Goal: Information Seeking & Learning: Understand process/instructions

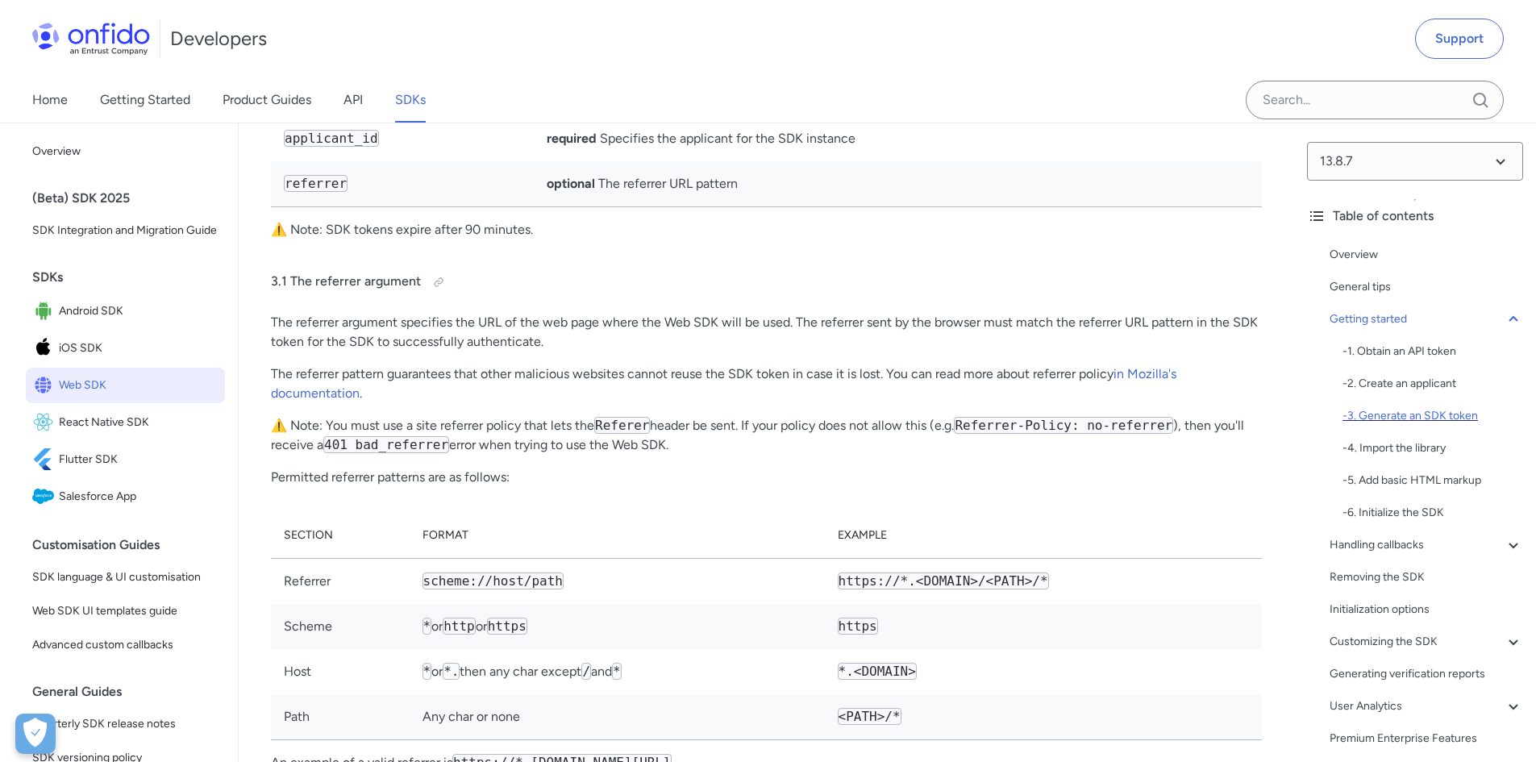
click at [1450, 415] on div "- 3. Generate an SDK token" at bounding box center [1433, 415] width 181 height 19
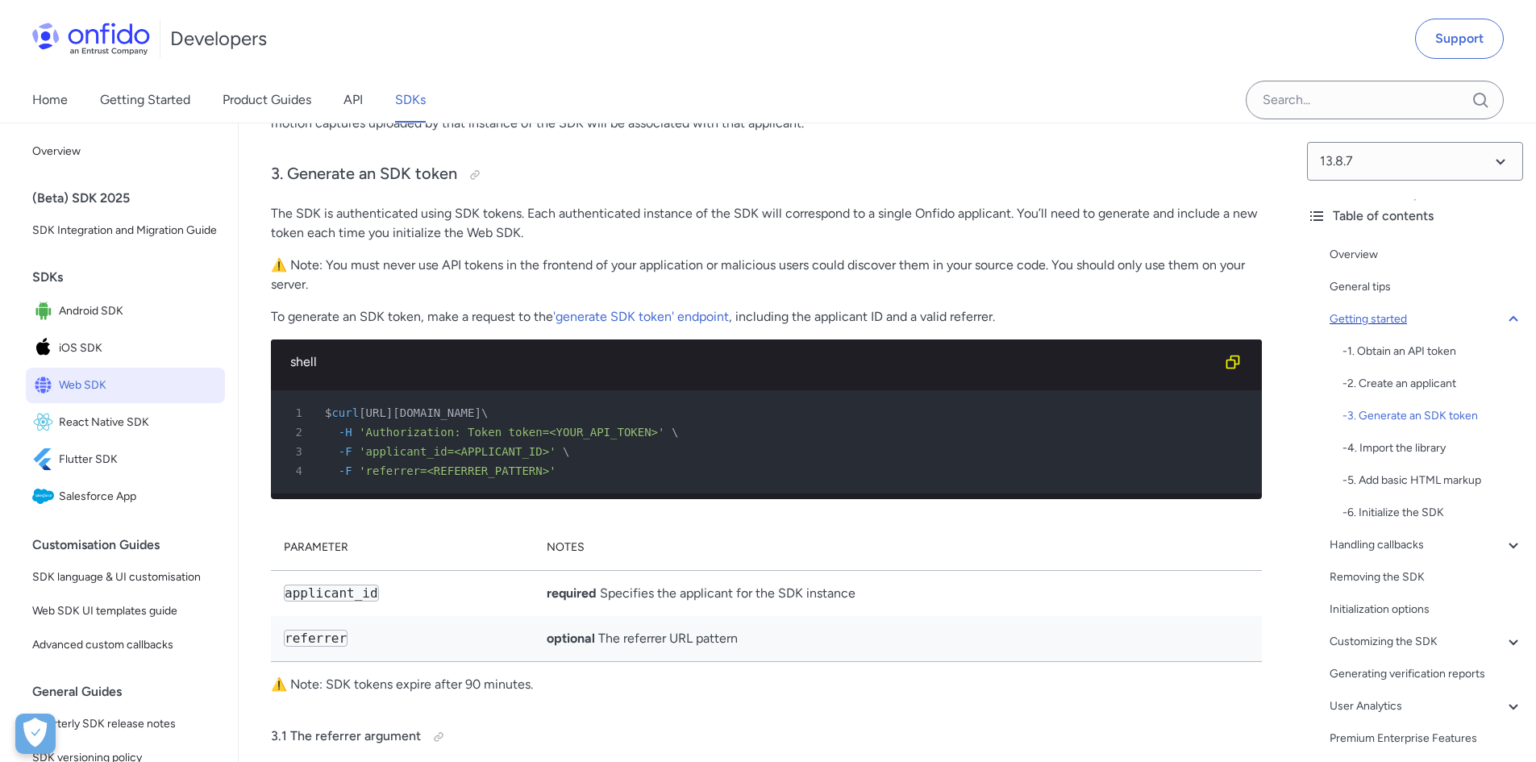
click at [1504, 324] on icon at bounding box center [1513, 319] width 19 height 19
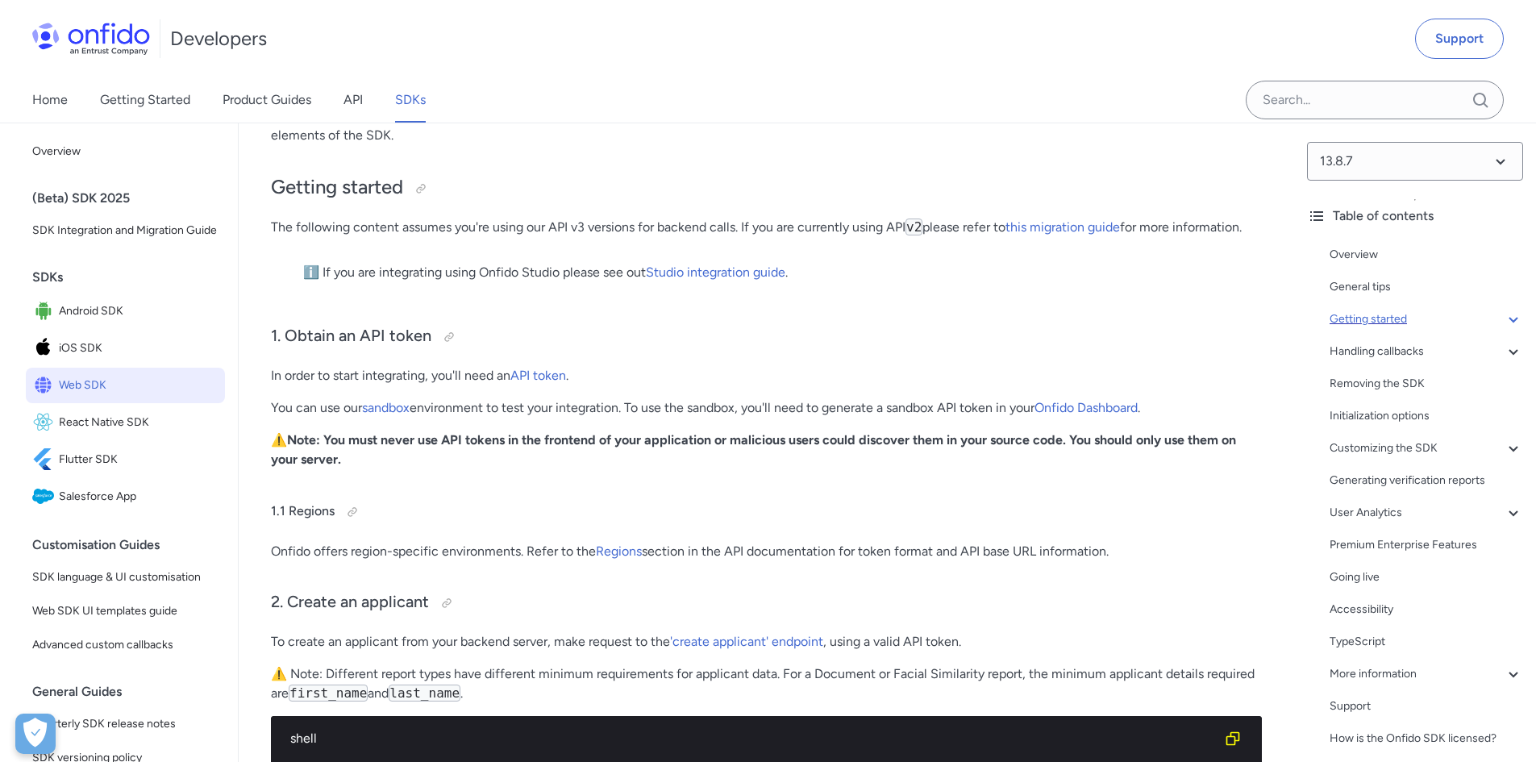
scroll to position [81, 0]
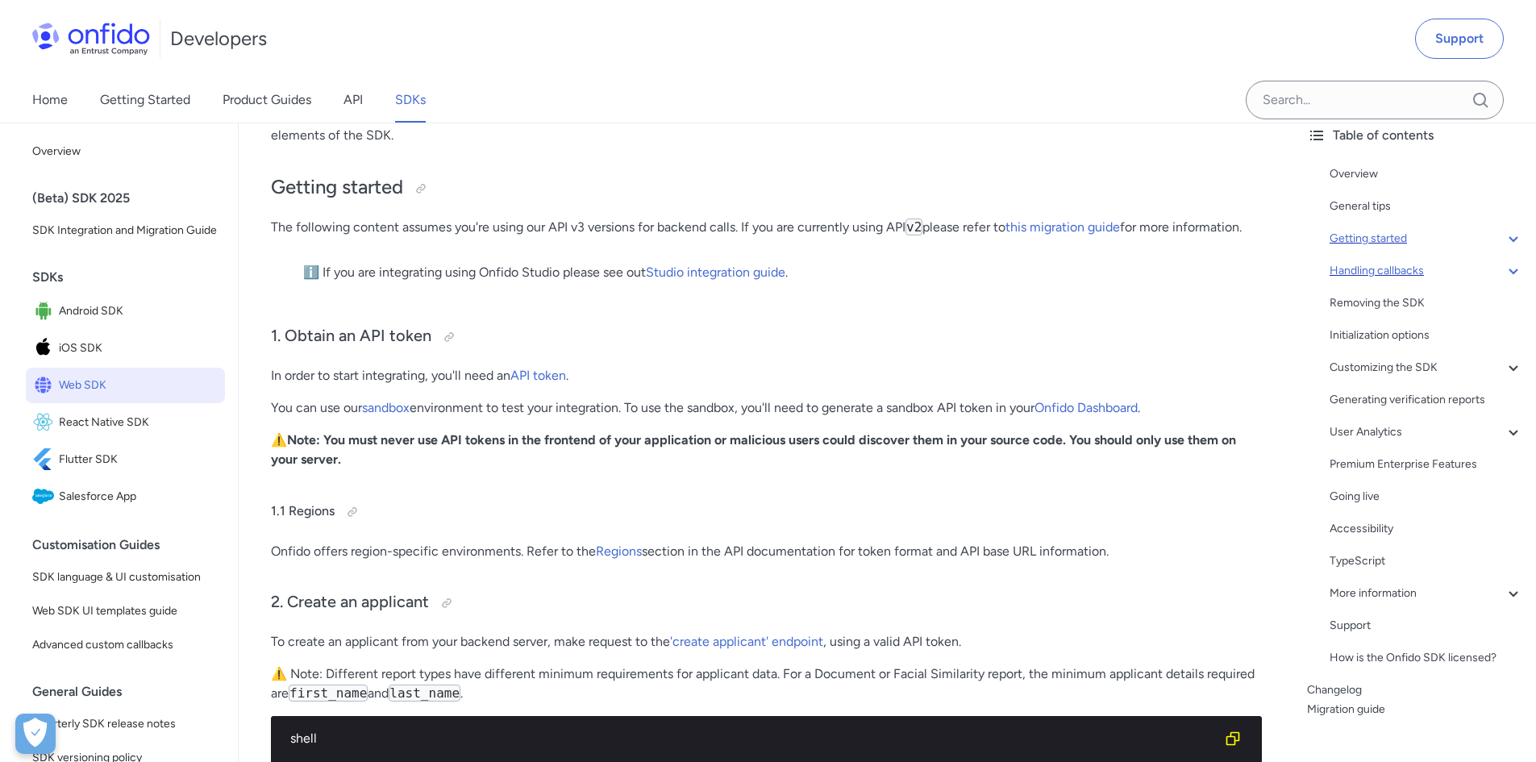
click at [1486, 277] on div "Handling callbacks" at bounding box center [1427, 270] width 194 height 19
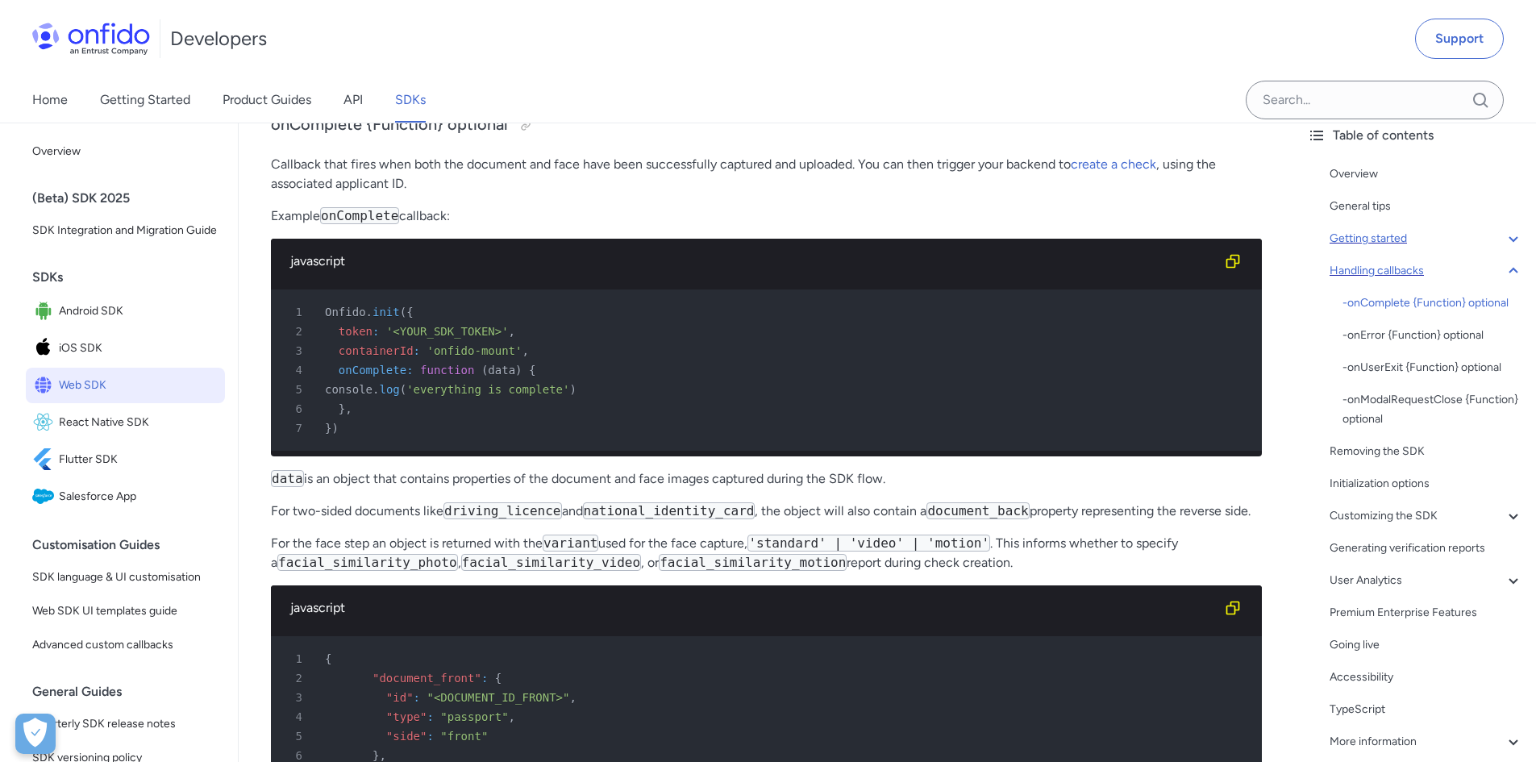
click at [1486, 277] on div "Handling callbacks" at bounding box center [1427, 270] width 194 height 19
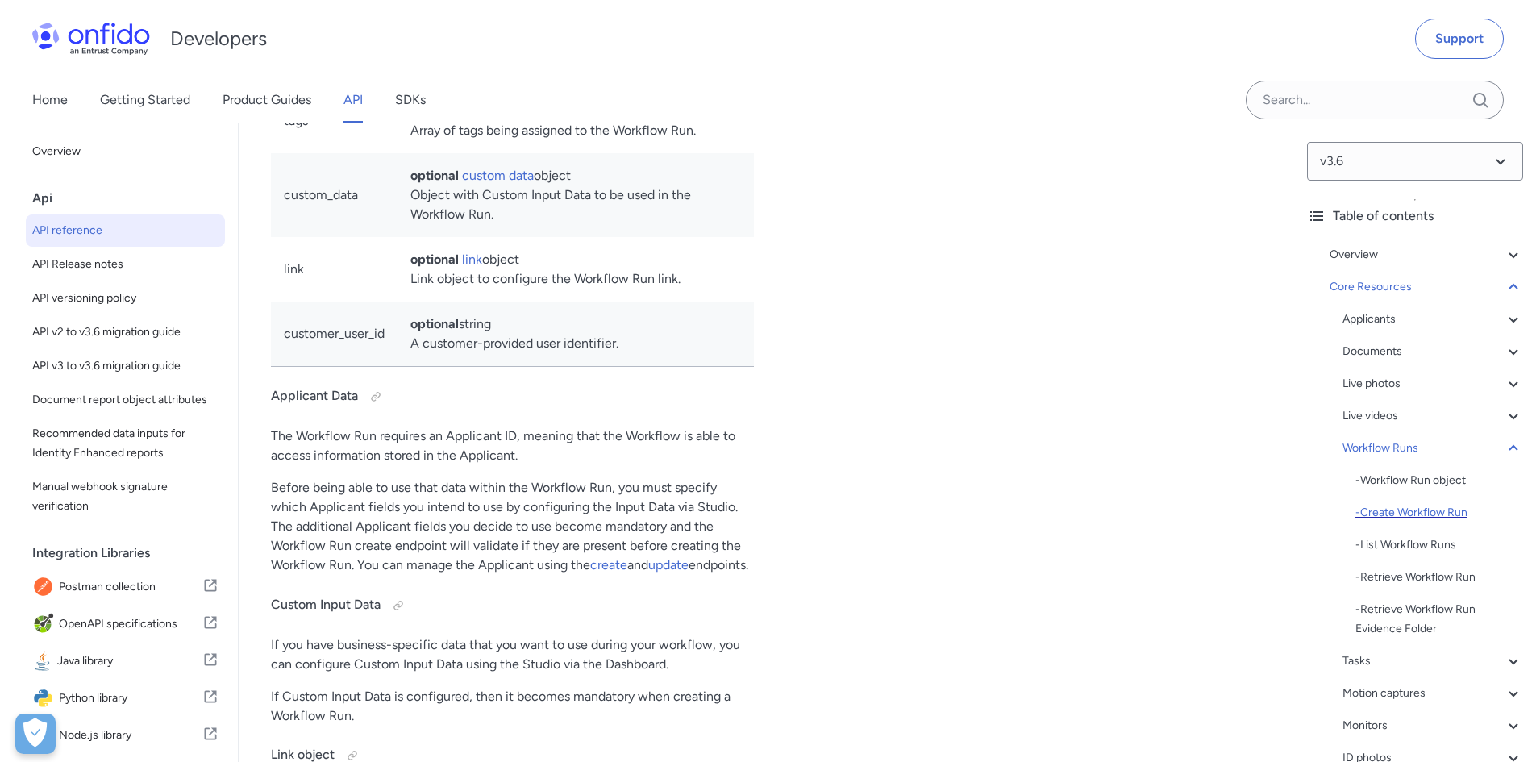
click at [1458, 513] on div "- Create Workflow Run" at bounding box center [1440, 512] width 168 height 19
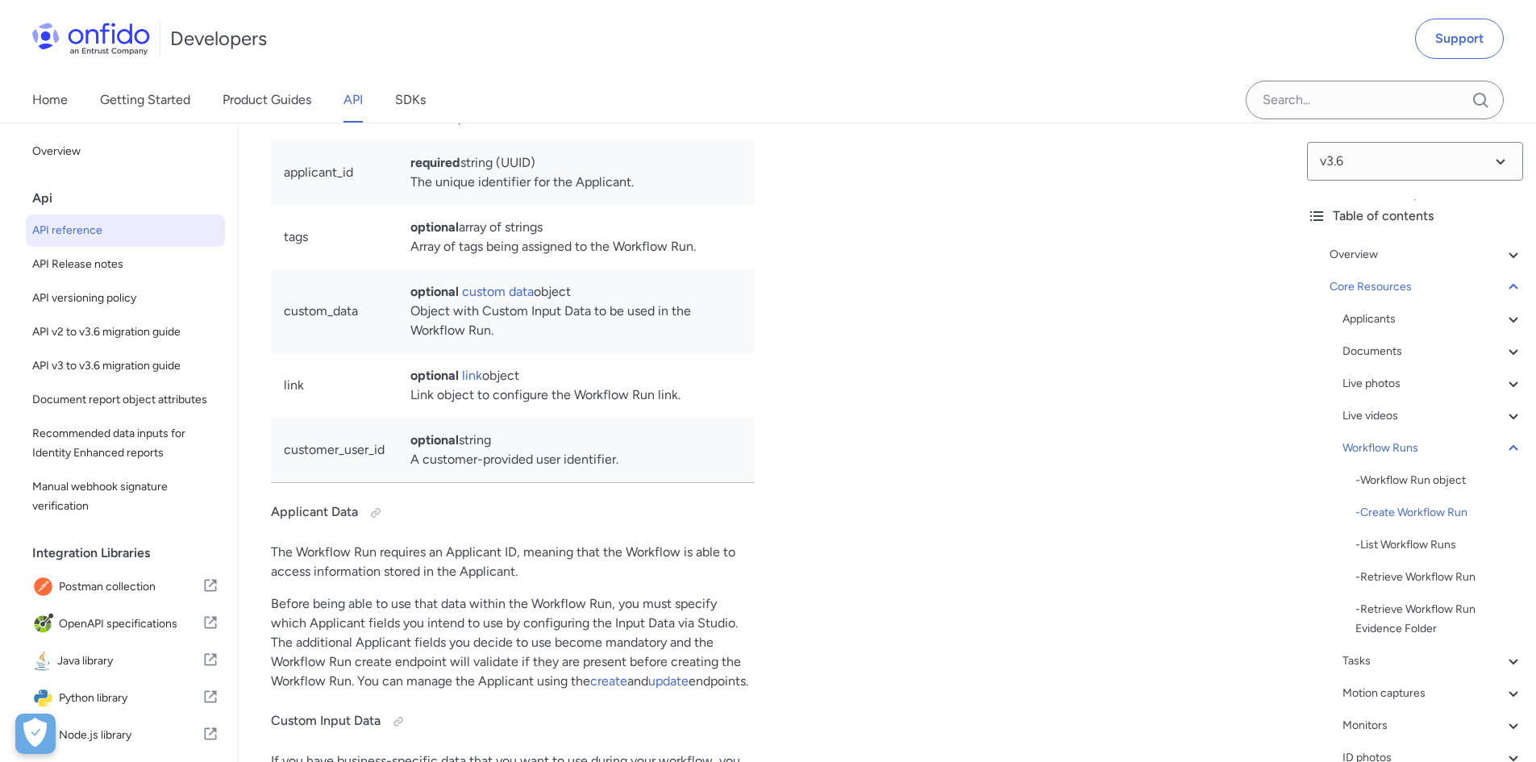
copy div "workflow_runs"
click at [1504, 442] on icon at bounding box center [1513, 448] width 19 height 19
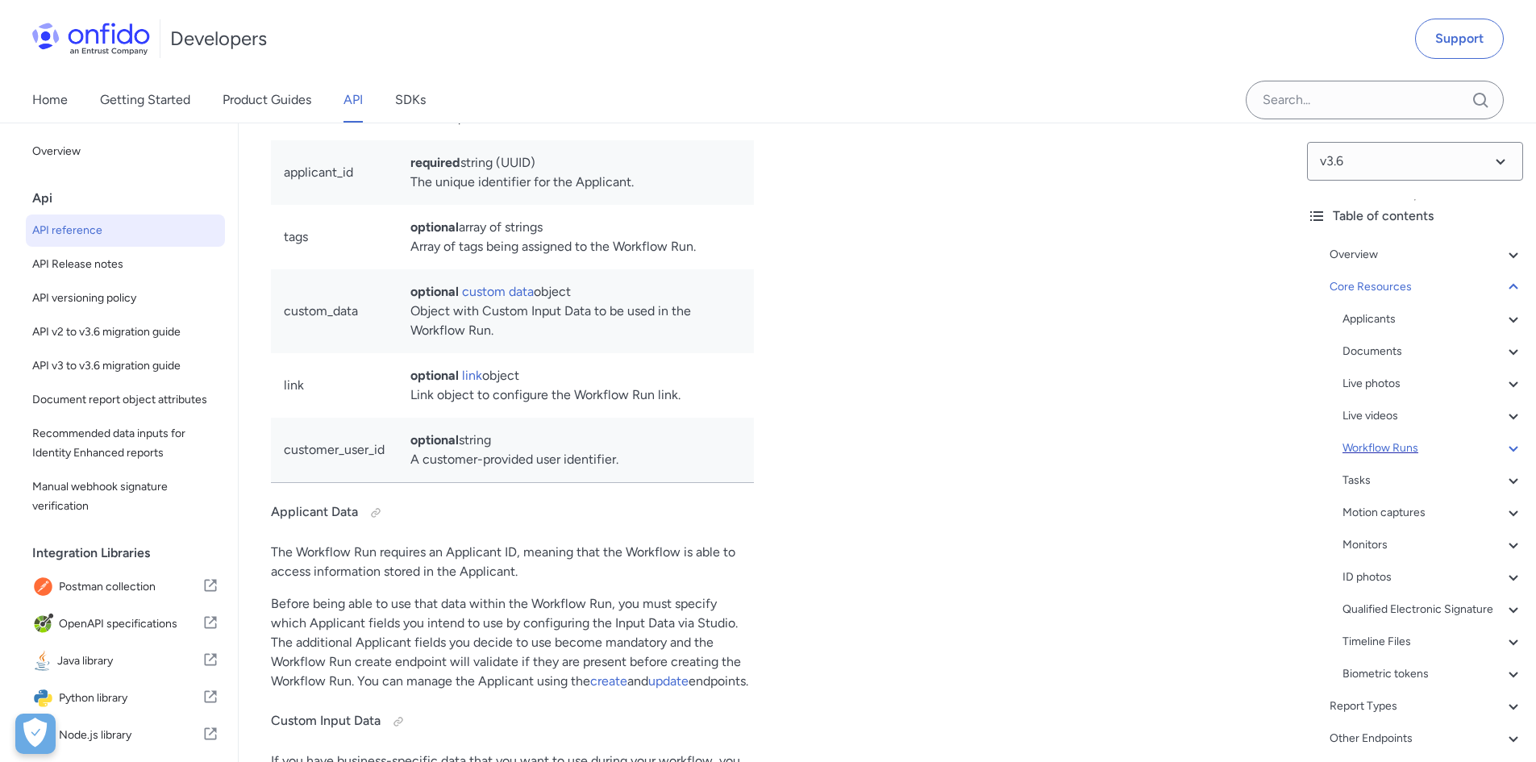
scroll to position [34567, 0]
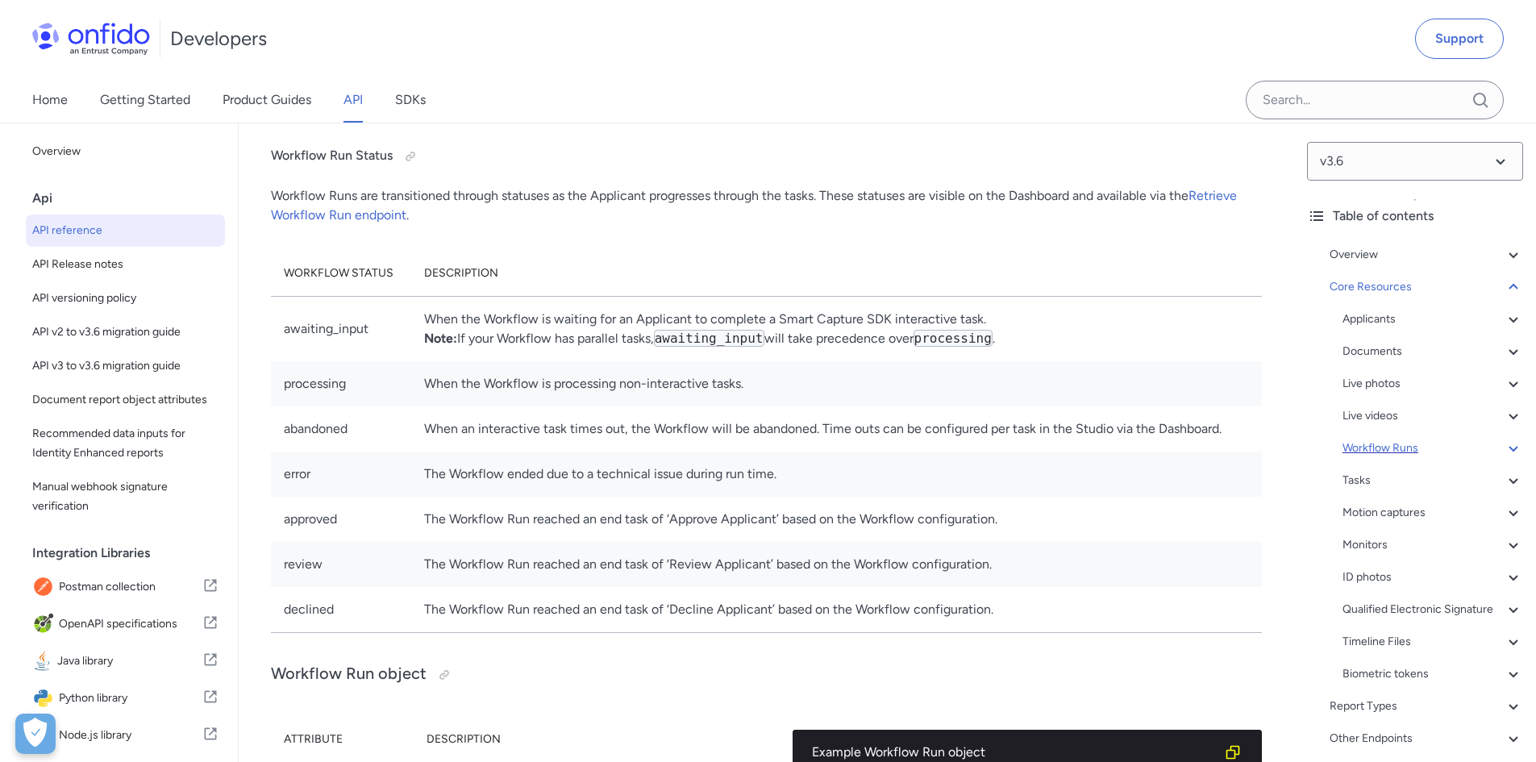
click at [1504, 442] on icon at bounding box center [1513, 448] width 19 height 19
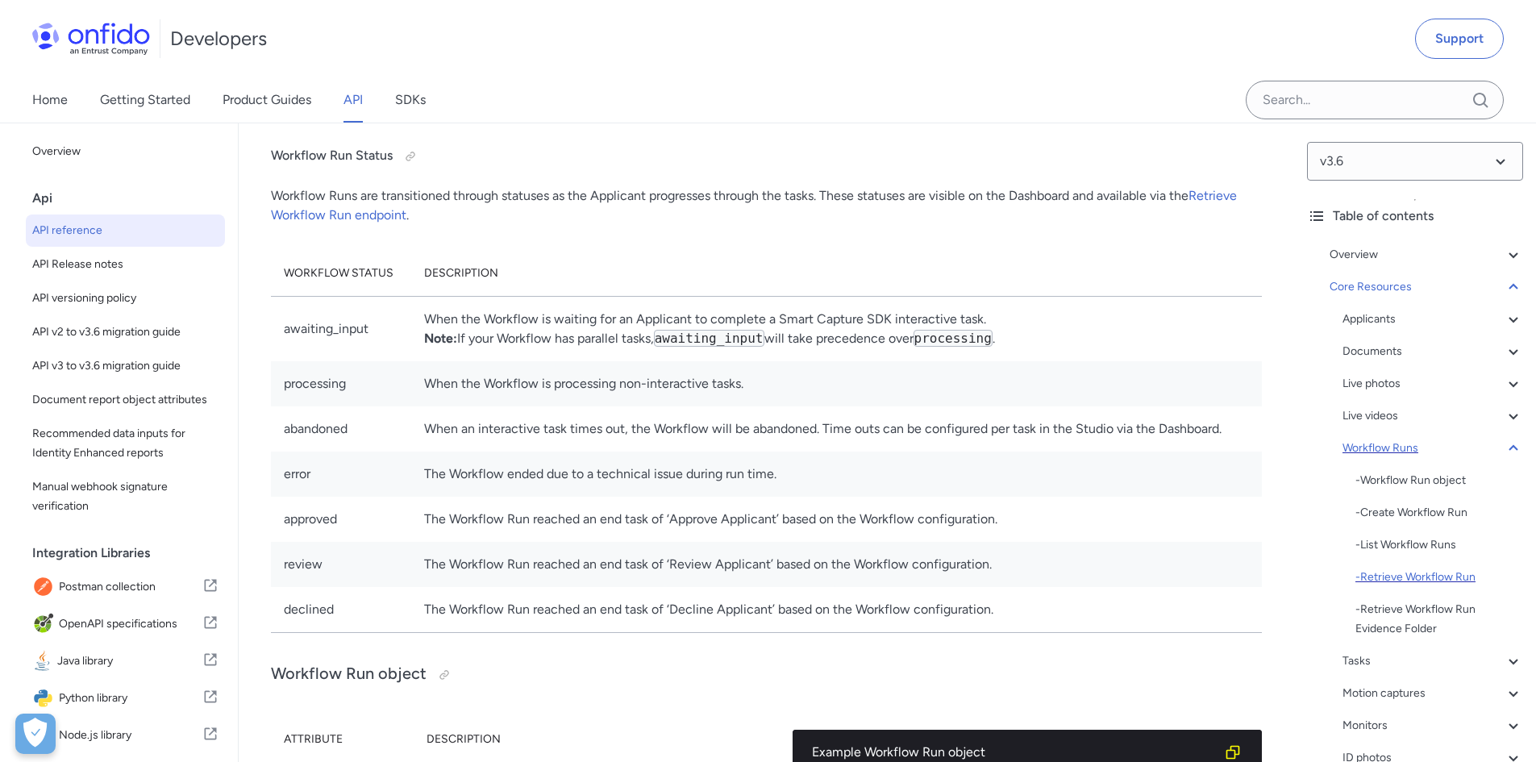
click at [1438, 575] on div "- Retrieve Workflow Run" at bounding box center [1440, 577] width 168 height 19
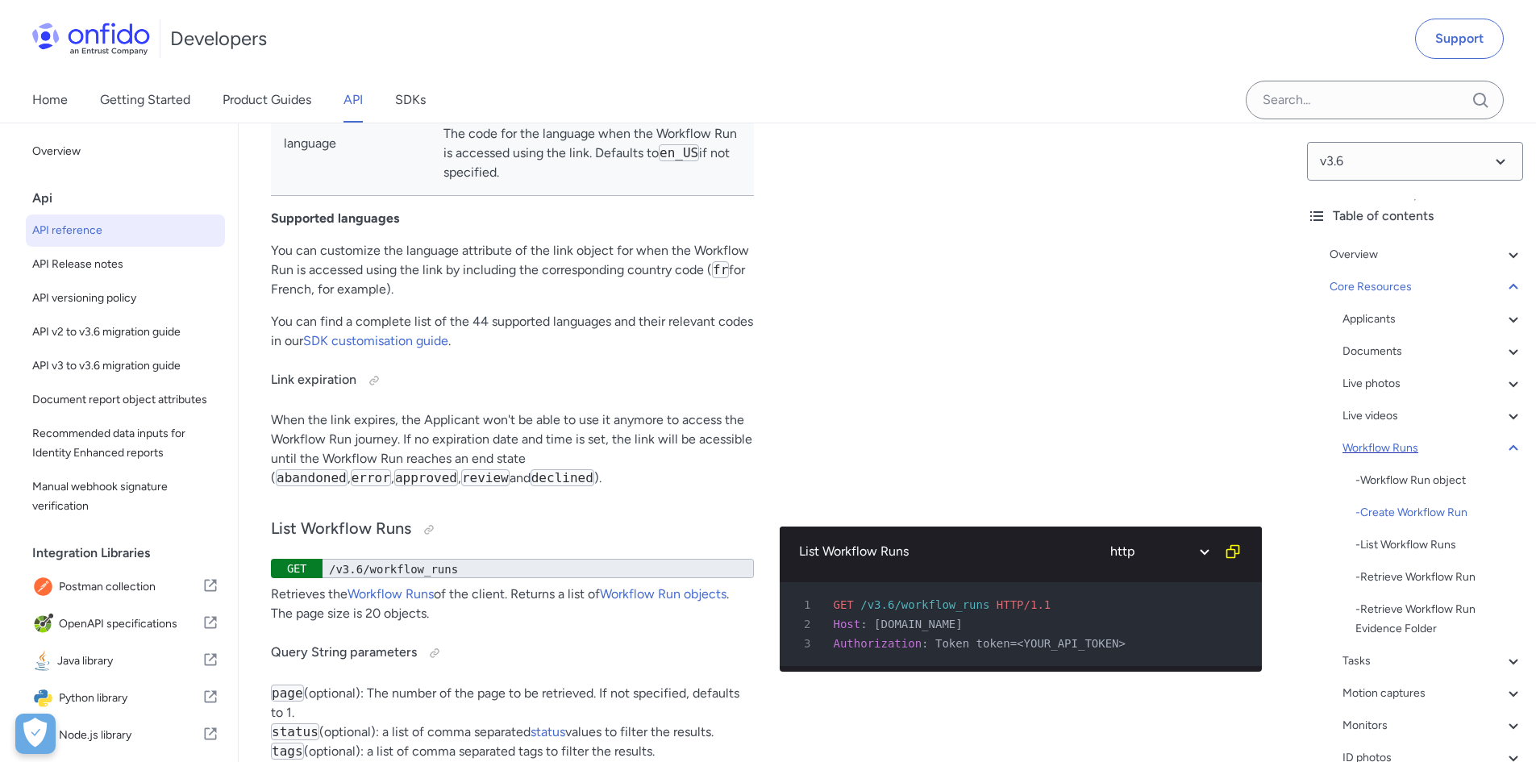
scroll to position [39092, 0]
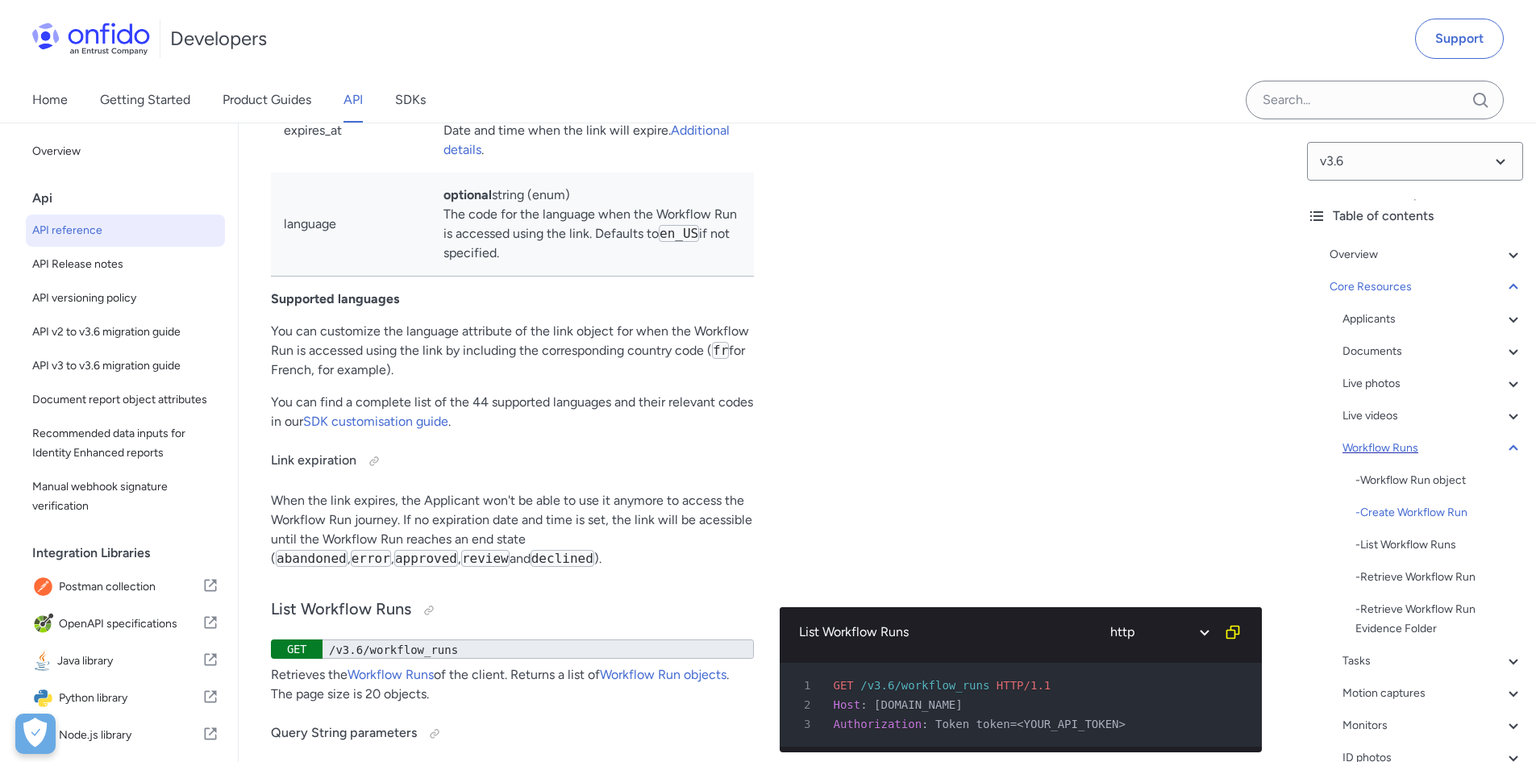
click at [1482, 441] on div "Workflow Runs" at bounding box center [1433, 448] width 181 height 19
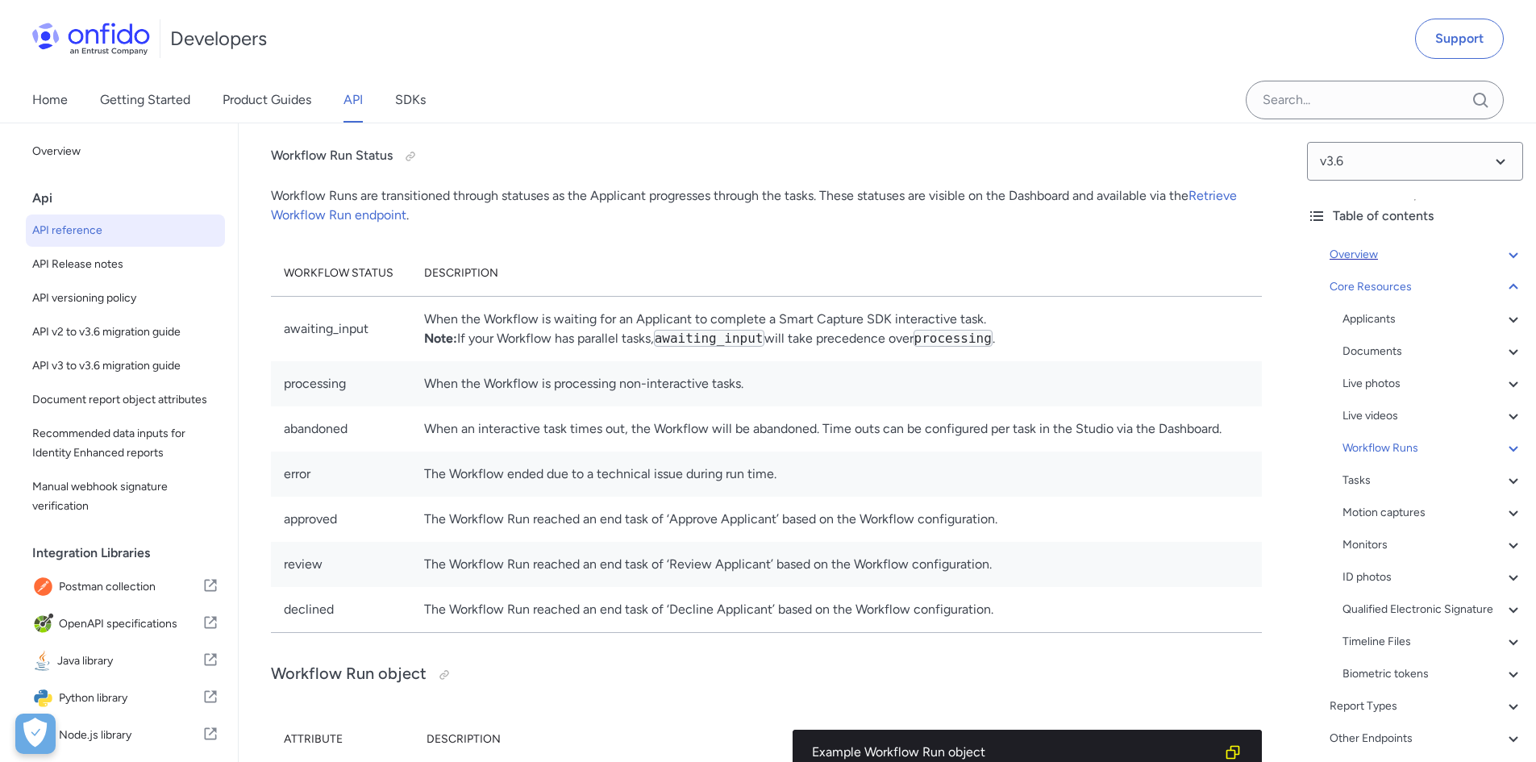
click at [1478, 247] on div "Overview" at bounding box center [1427, 254] width 194 height 19
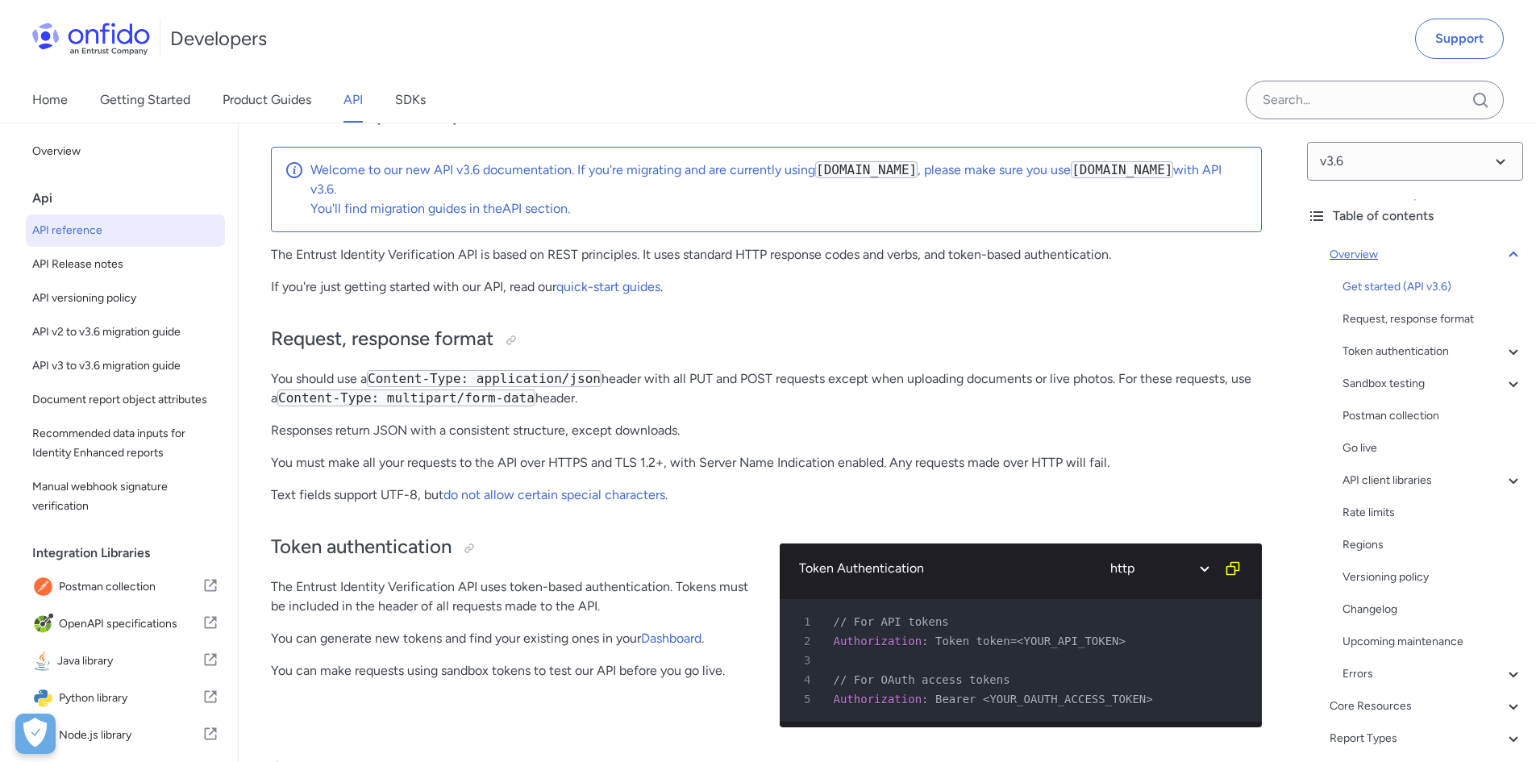
click at [1478, 247] on div "Overview" at bounding box center [1427, 254] width 194 height 19
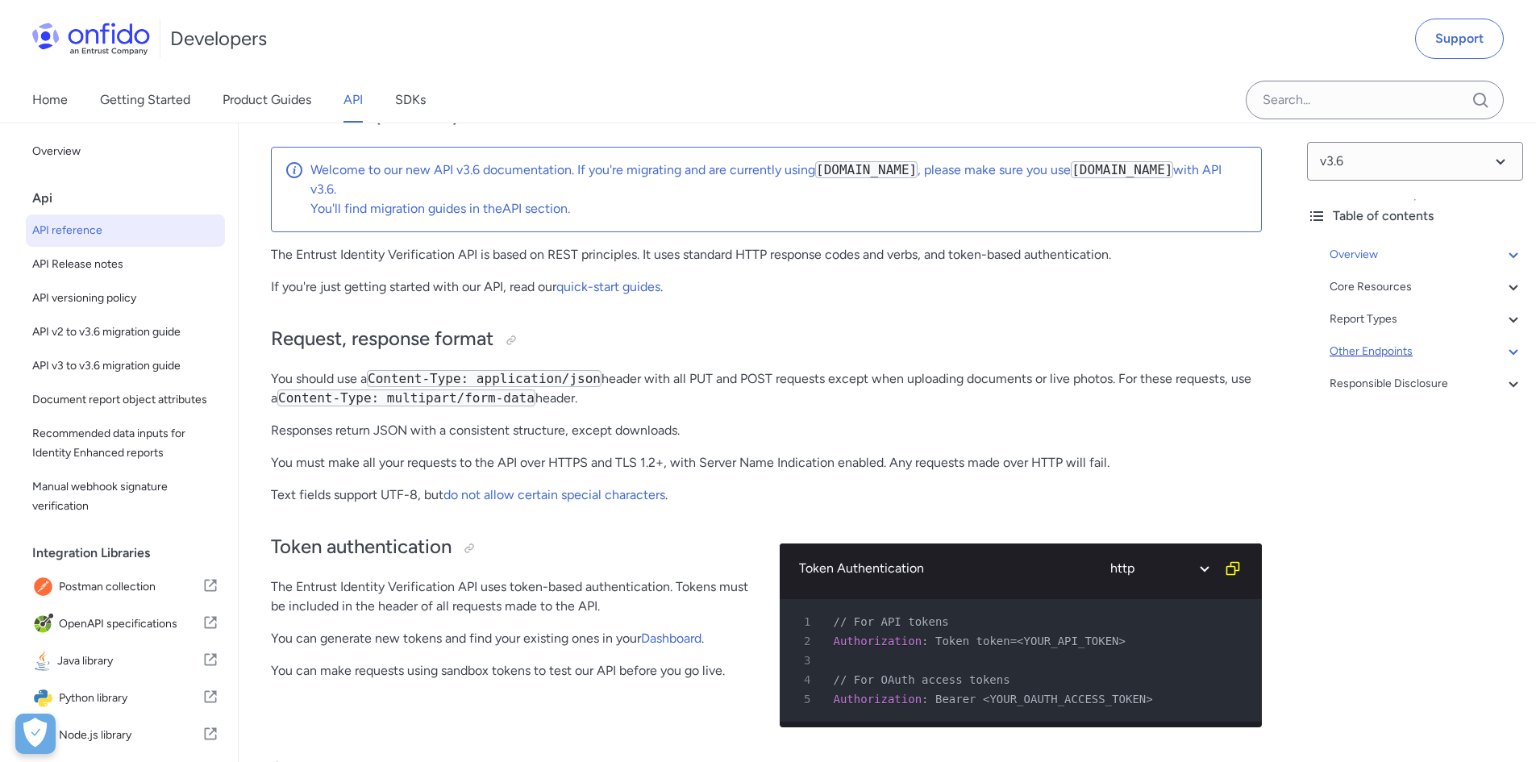
click at [1504, 348] on icon at bounding box center [1513, 351] width 19 height 19
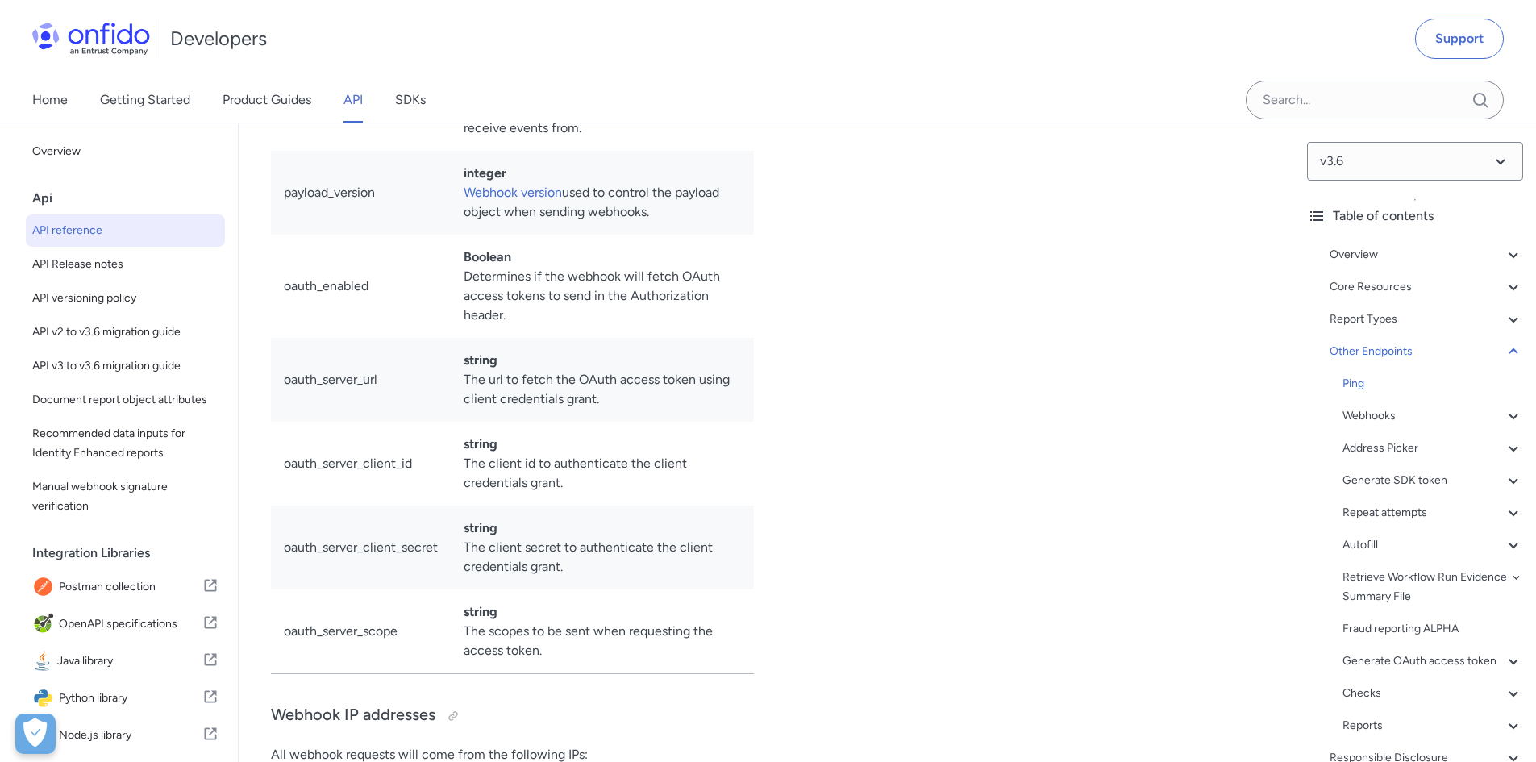
scroll to position [81, 0]
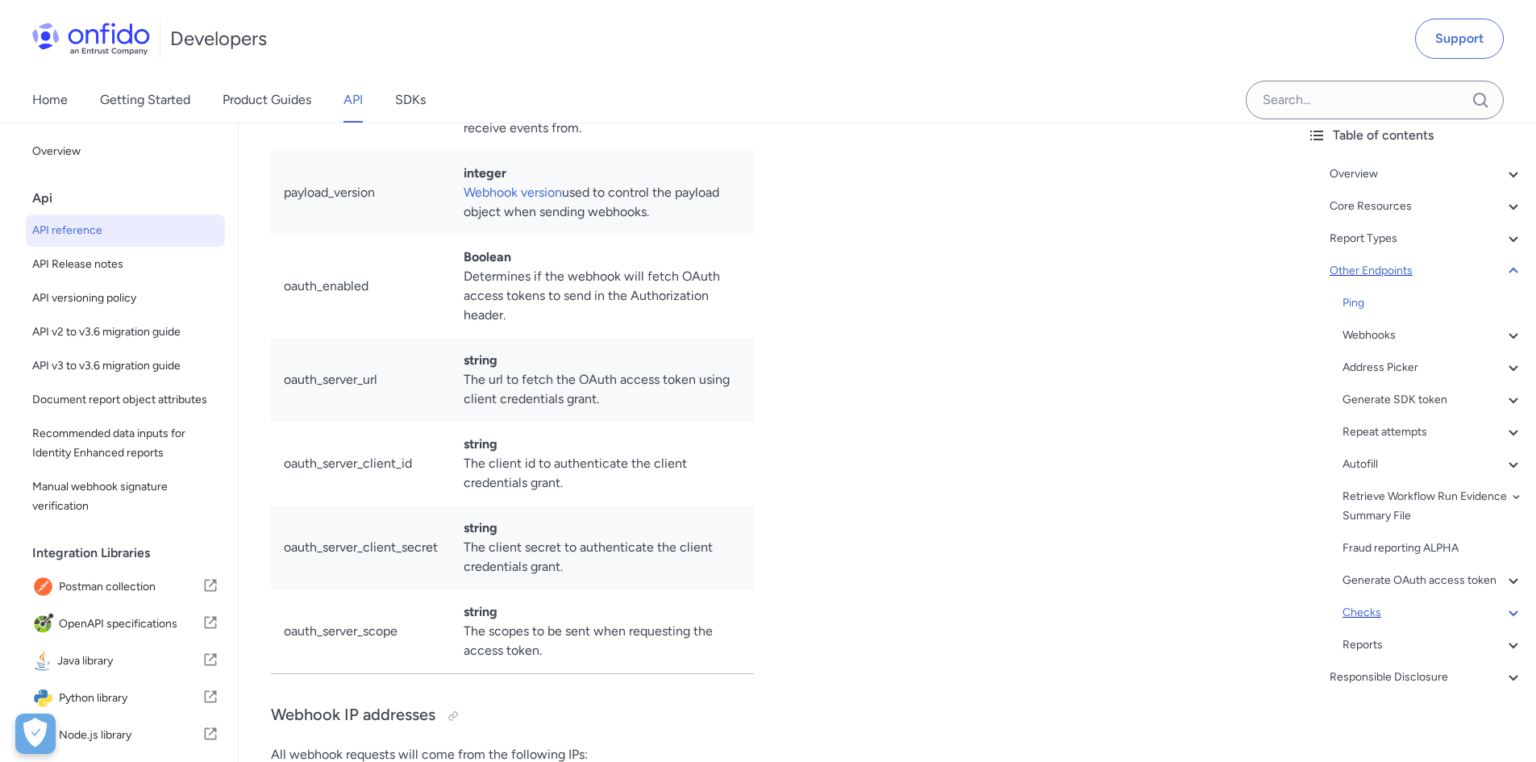
click at [1507, 623] on icon at bounding box center [1513, 612] width 19 height 19
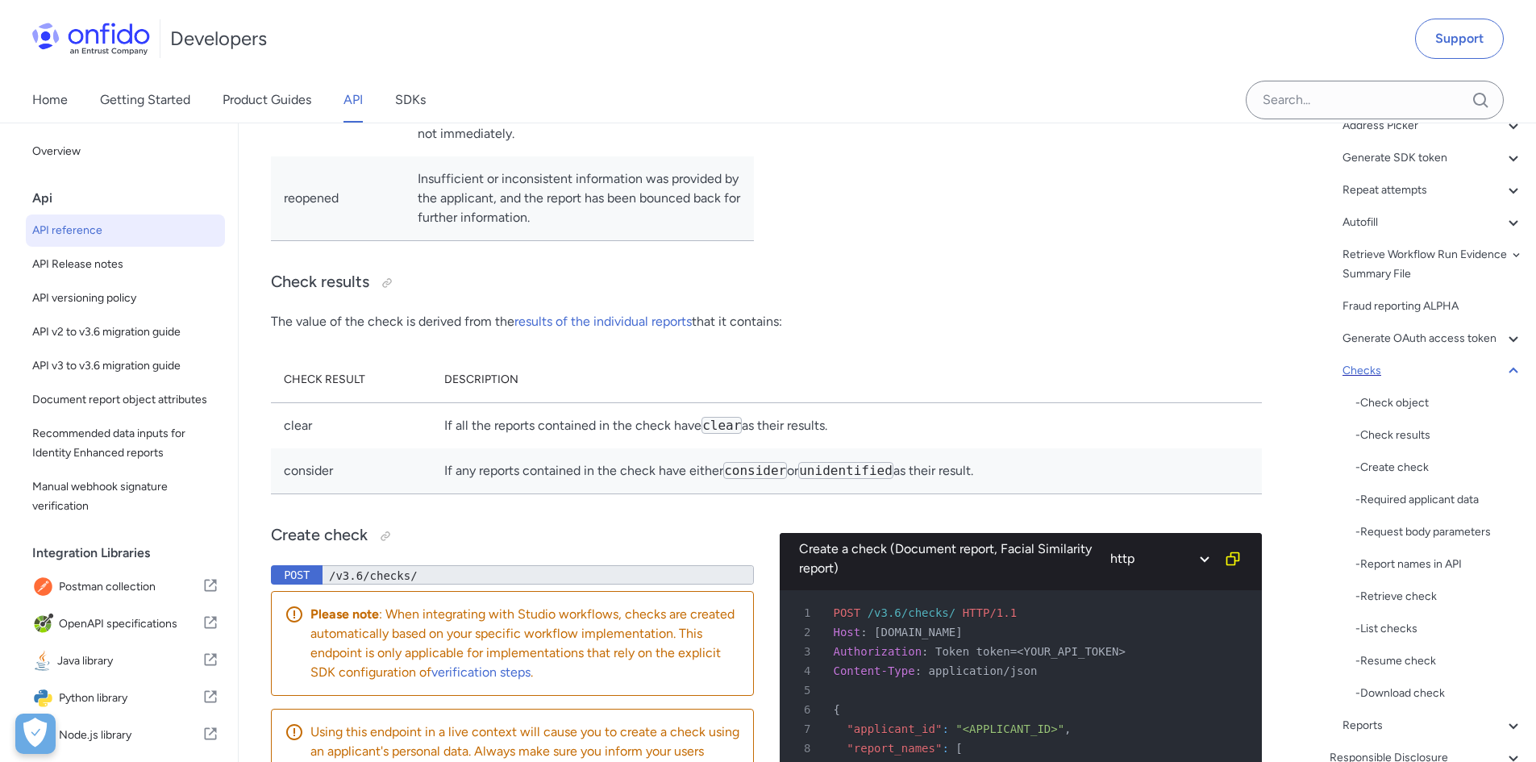
scroll to position [403, 0]
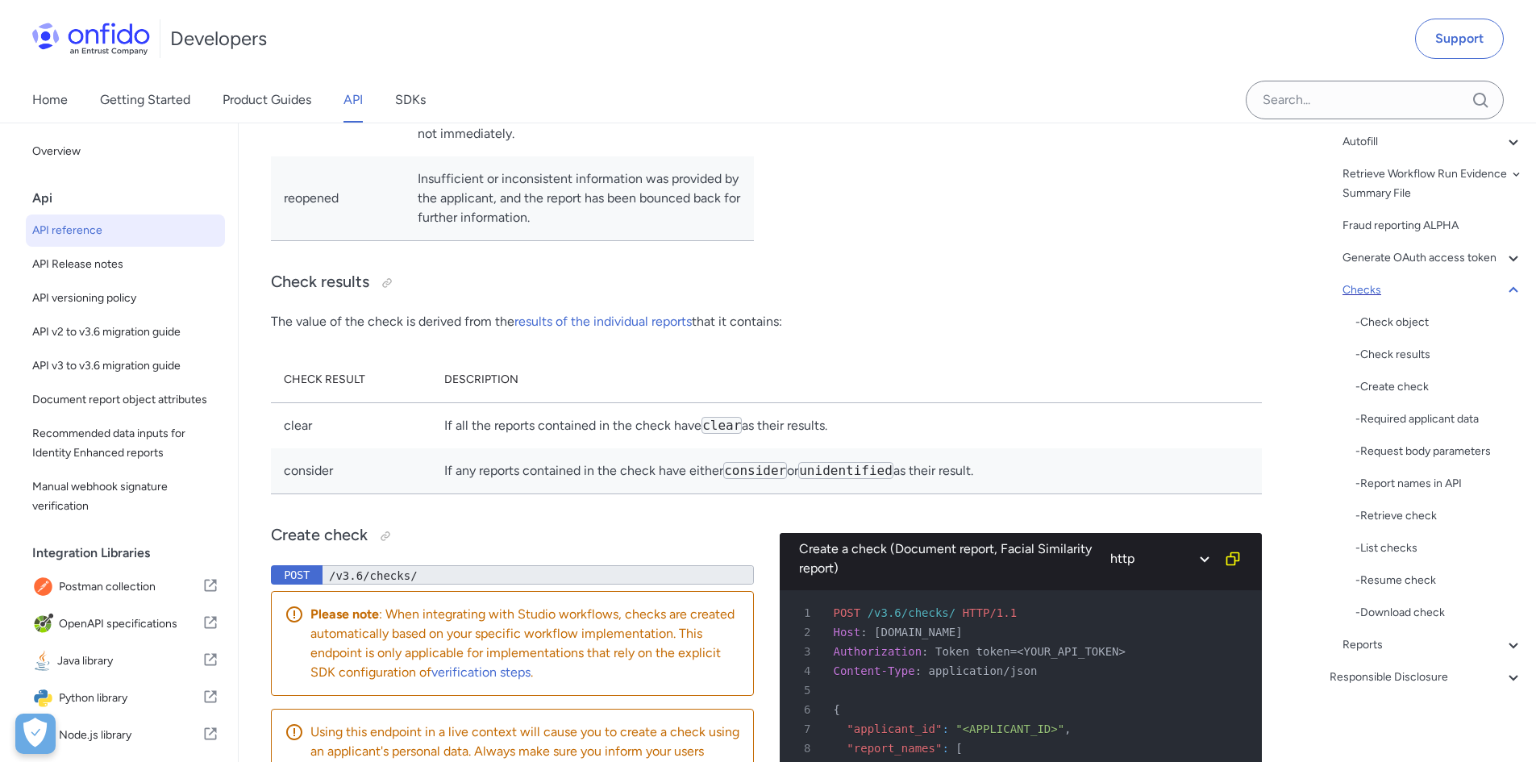
click at [1509, 293] on icon at bounding box center [1513, 290] width 9 height 6
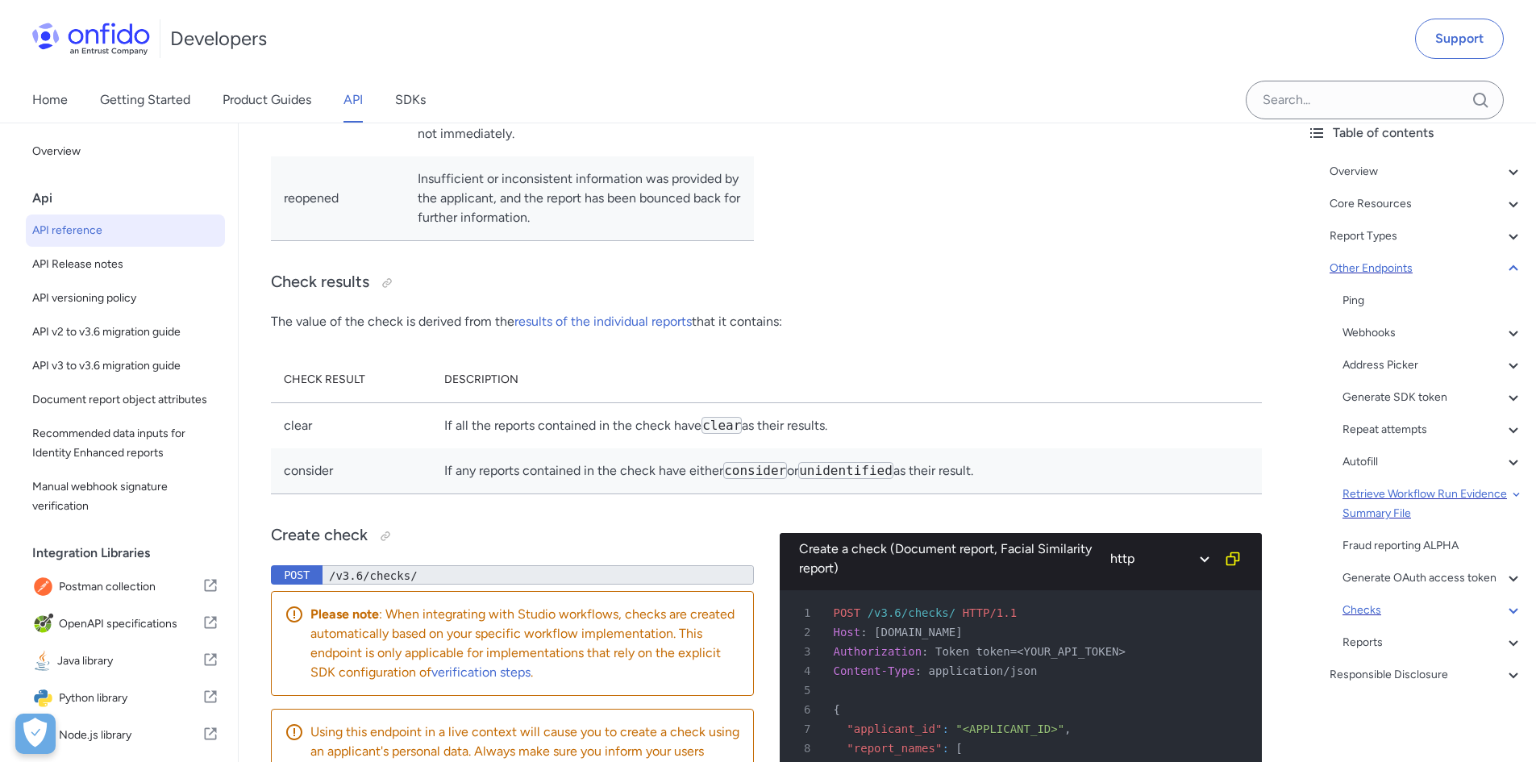
click at [1490, 485] on div "Retrieve Workflow Run Evidence Summary File" at bounding box center [1433, 504] width 181 height 39
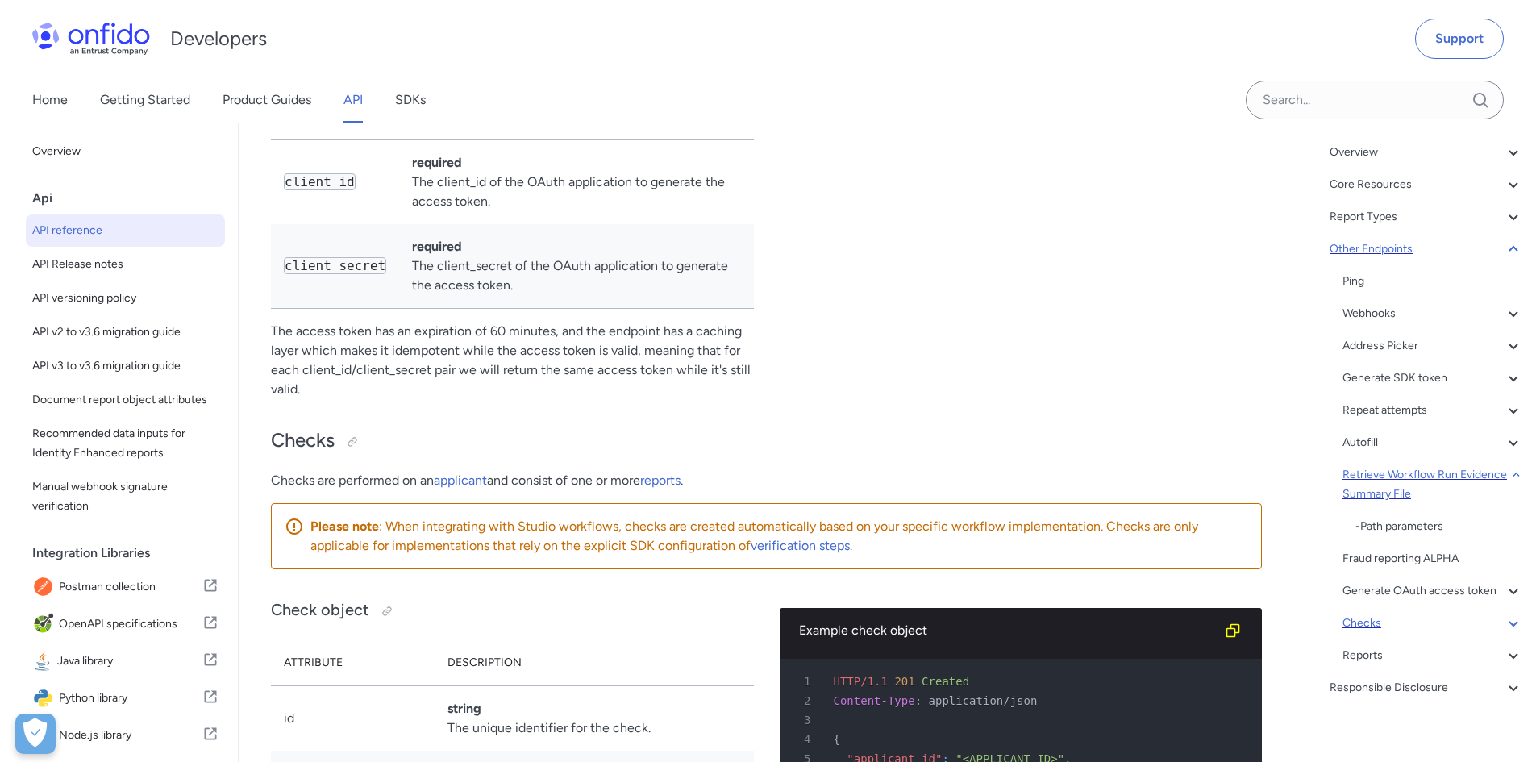
click at [1490, 479] on div "Retrieve Workflow Run Evidence Summary File" at bounding box center [1433, 484] width 181 height 39
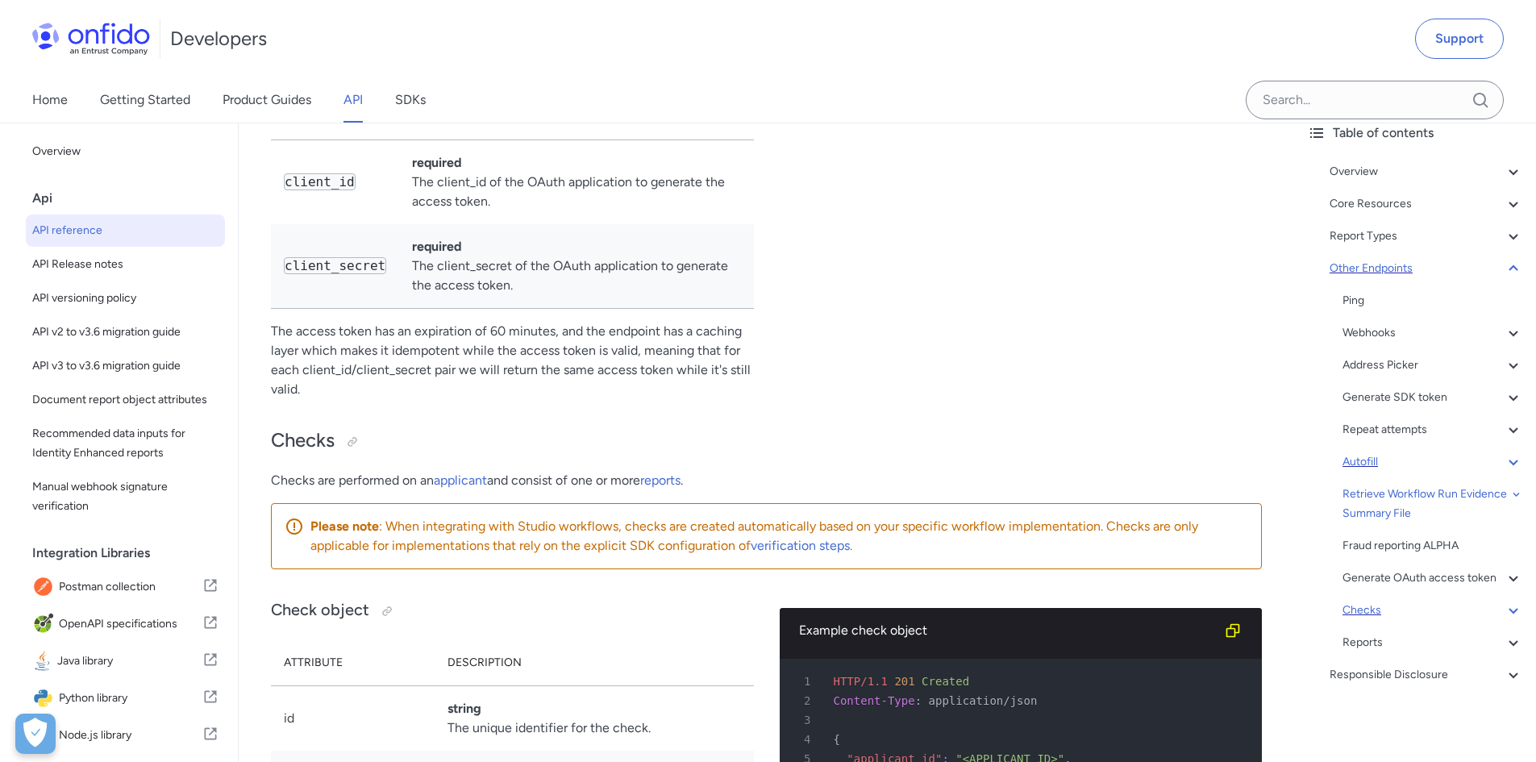
click at [1504, 452] on icon at bounding box center [1513, 461] width 19 height 19
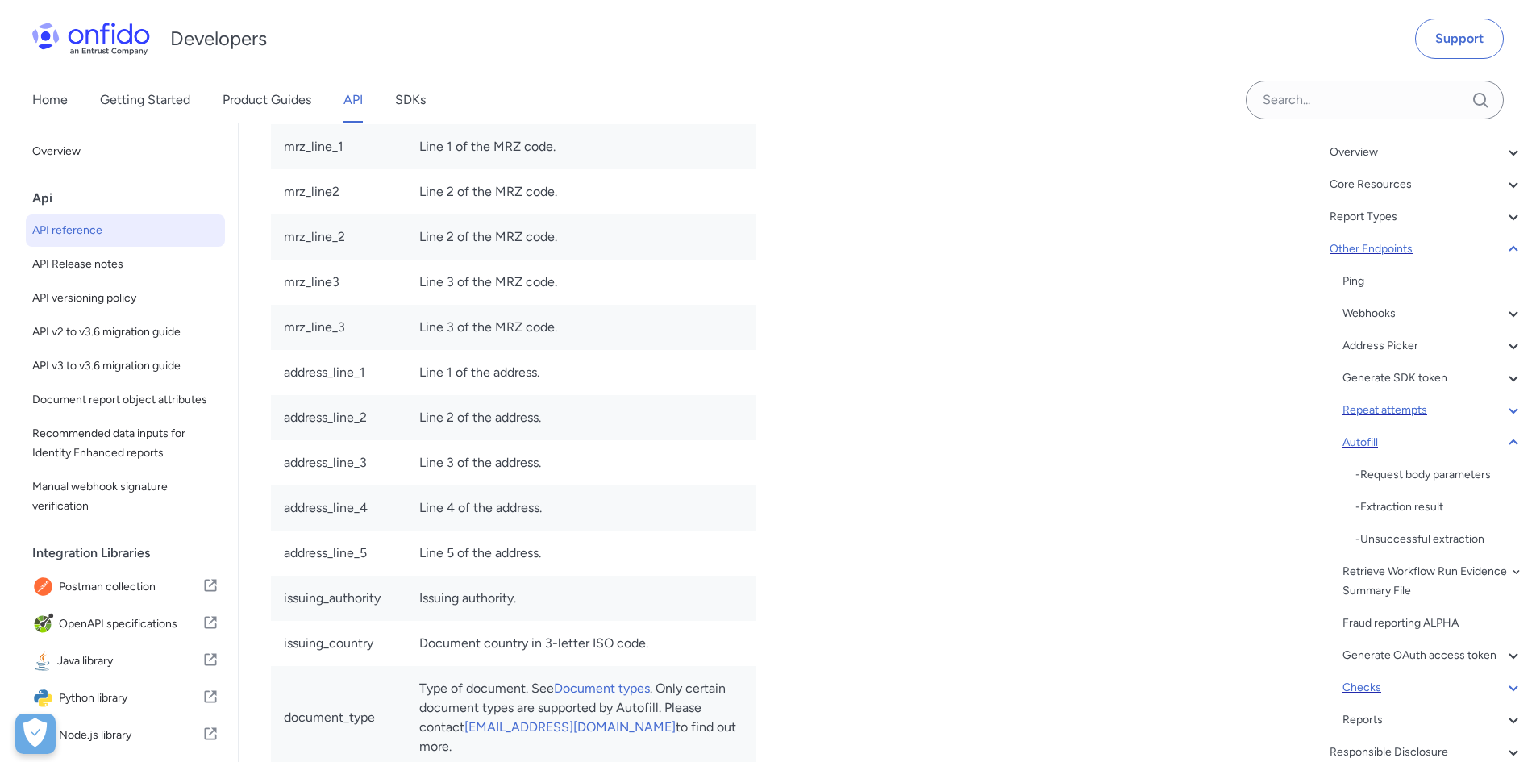
click at [1509, 410] on icon at bounding box center [1513, 411] width 9 height 6
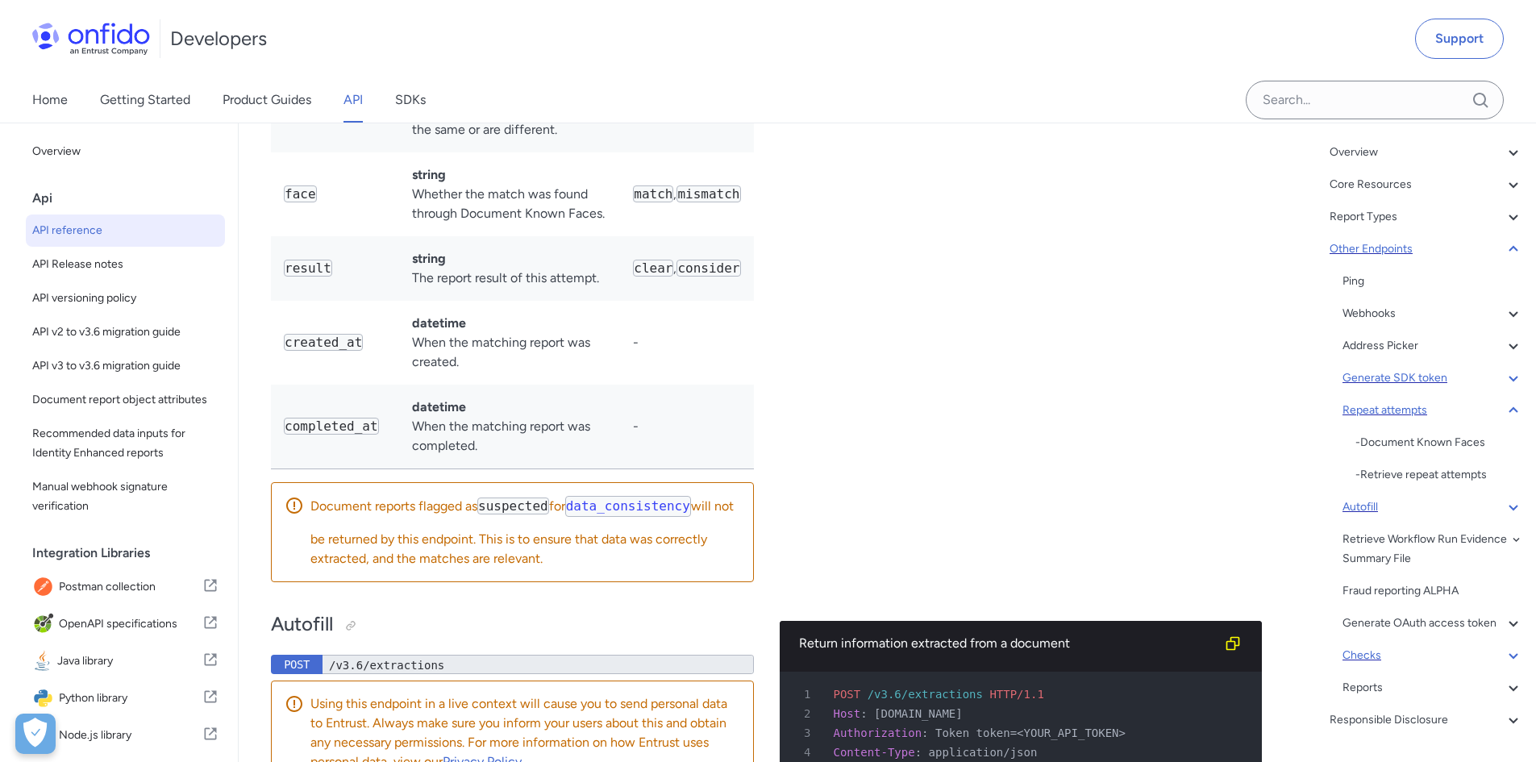
click at [1504, 375] on icon at bounding box center [1513, 378] width 19 height 19
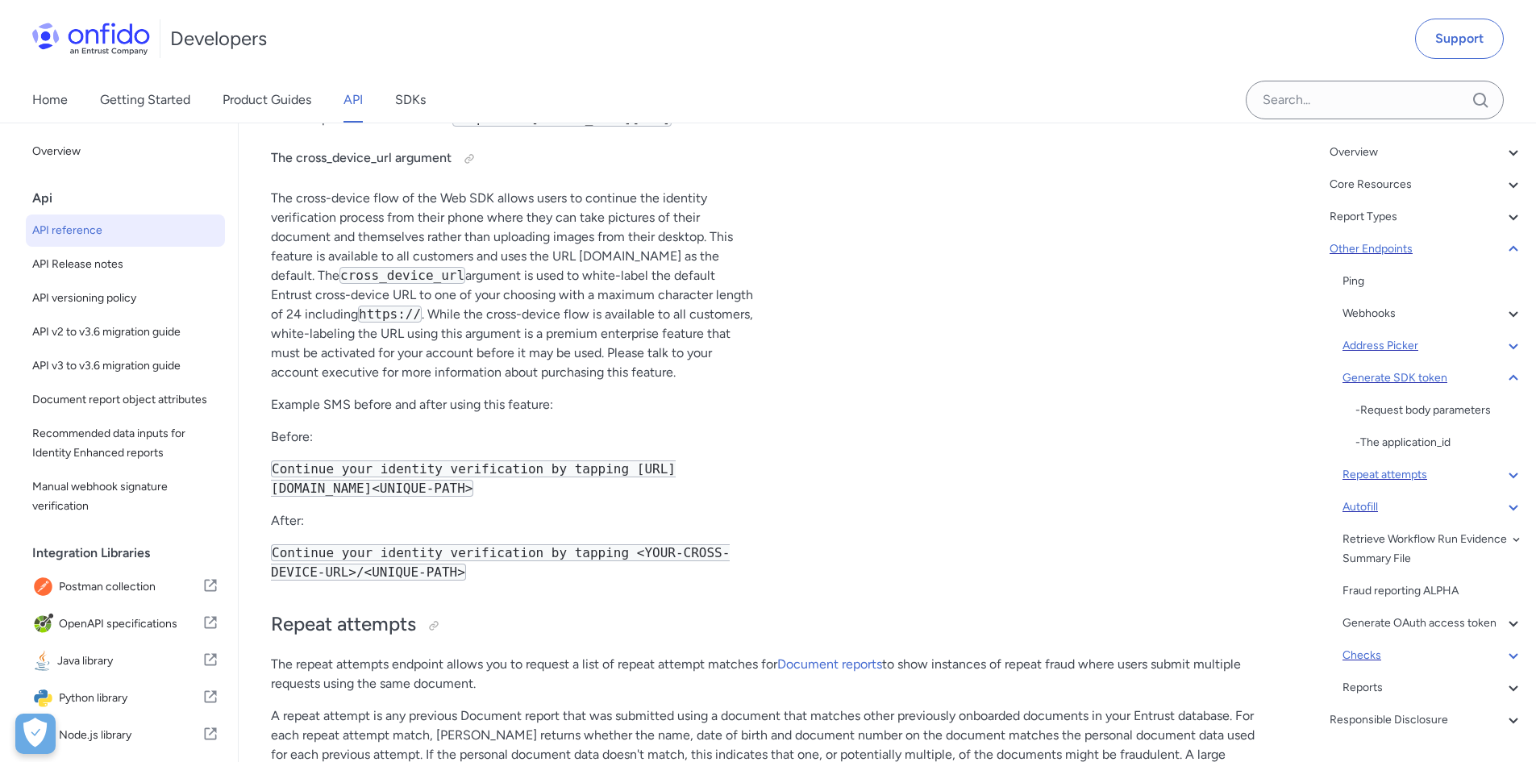
click at [1504, 345] on icon at bounding box center [1513, 345] width 19 height 19
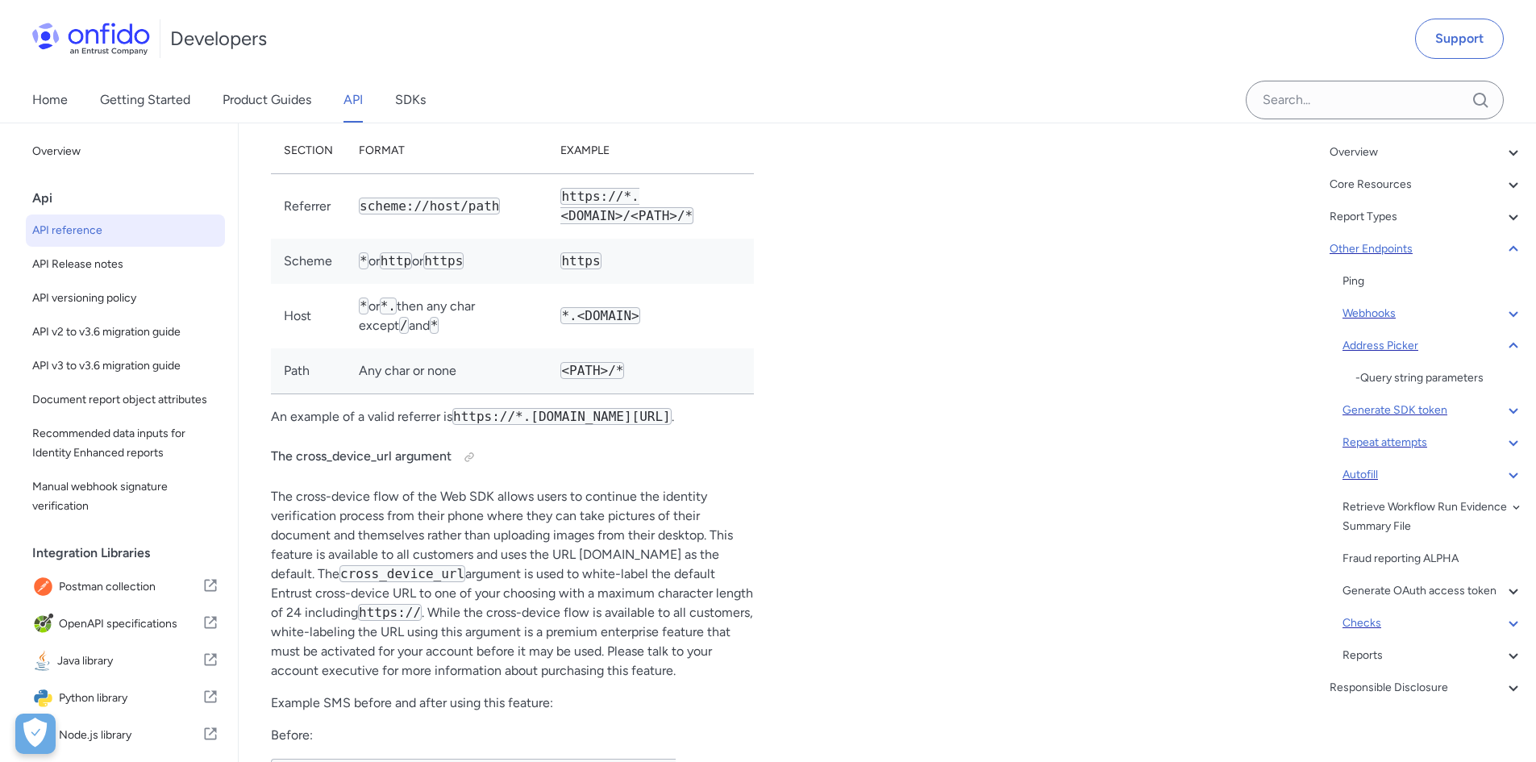
click at [1504, 312] on icon at bounding box center [1513, 313] width 19 height 19
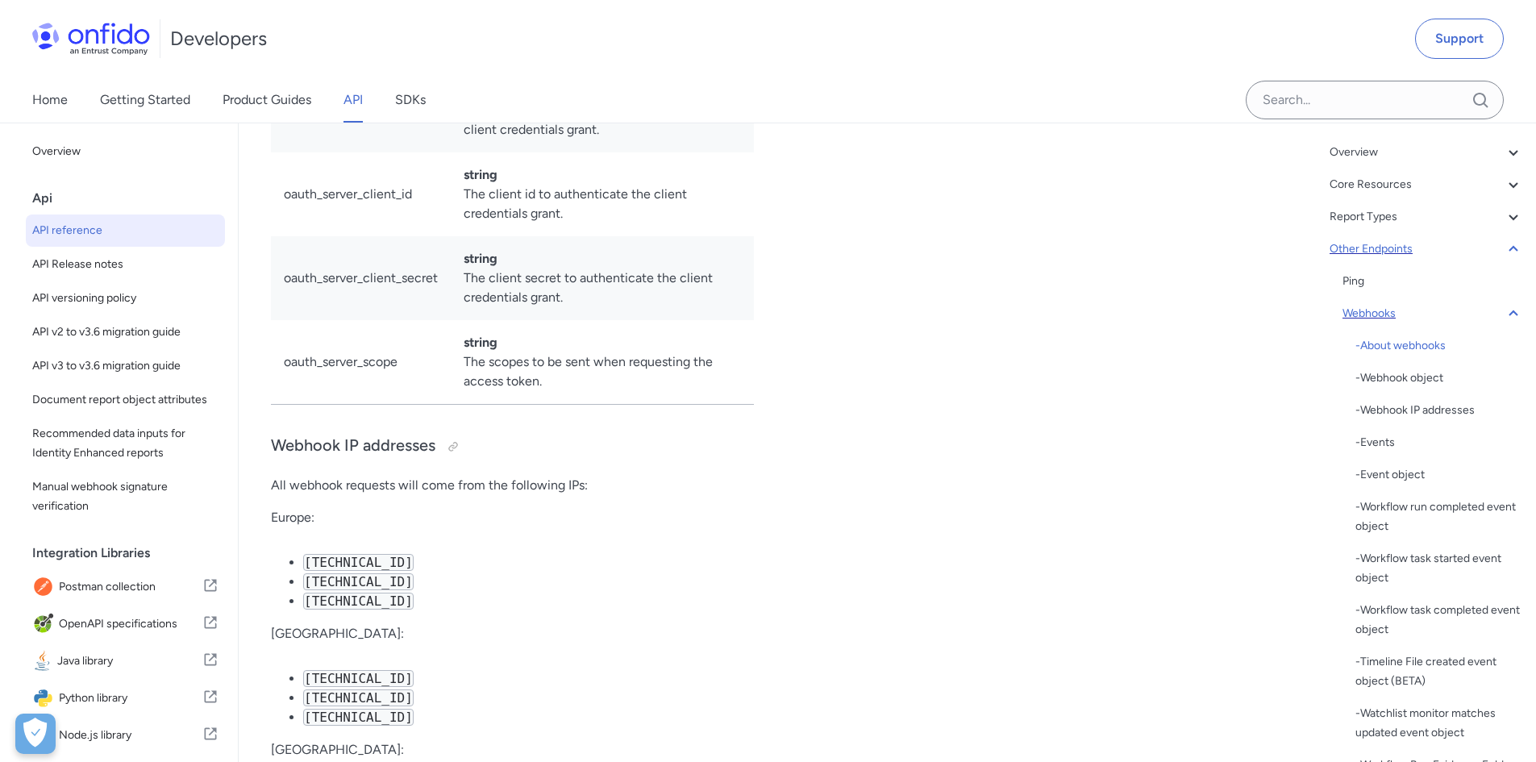
click at [1486, 254] on div "Other Endpoints" at bounding box center [1427, 249] width 194 height 19
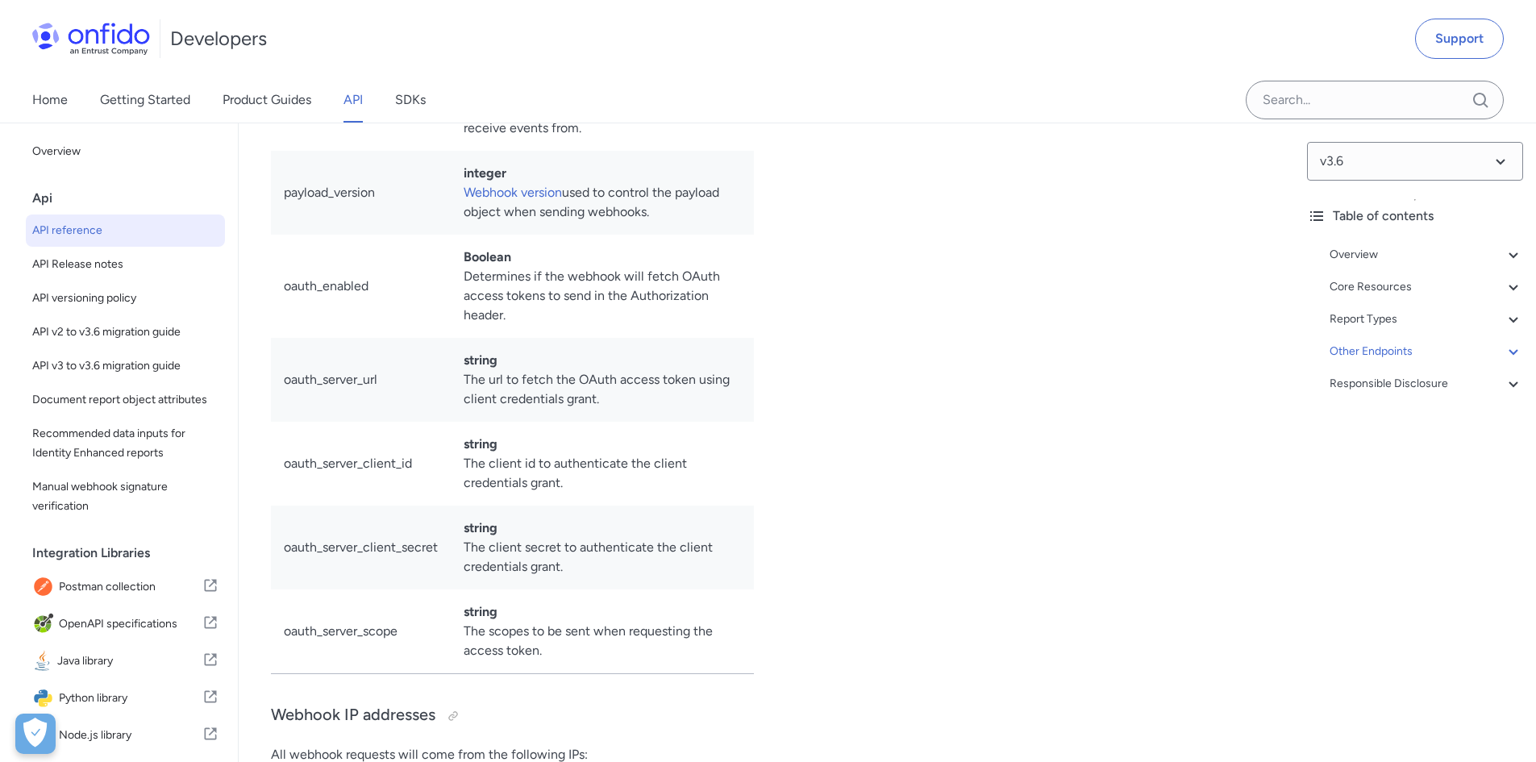
click at [1507, 331] on div "Overview Get started (API v3.6) Request, response format Token authentication -…" at bounding box center [1415, 323] width 216 height 168
click at [1507, 315] on icon at bounding box center [1513, 319] width 19 height 19
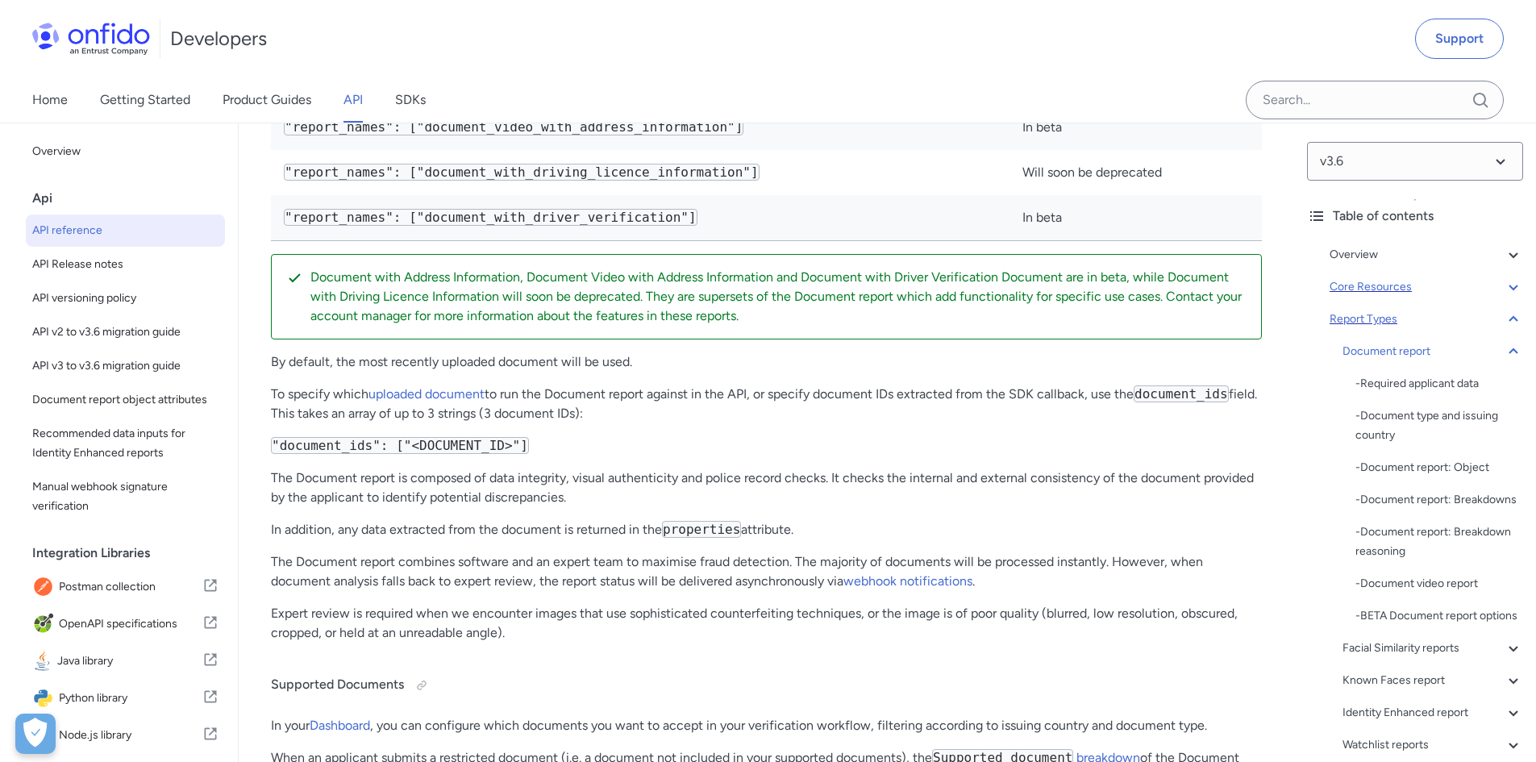
click at [1504, 282] on icon at bounding box center [1513, 286] width 19 height 19
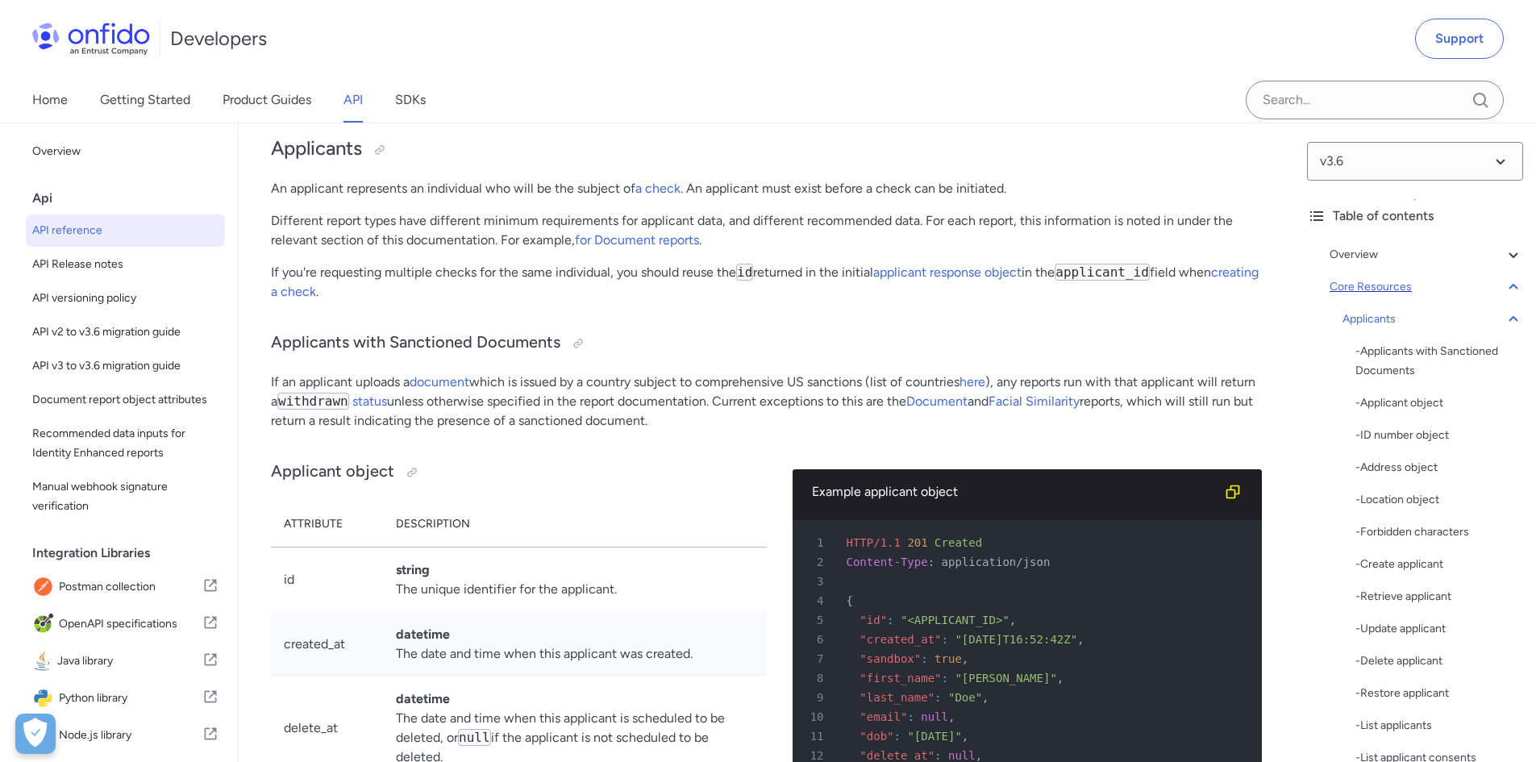
scroll to position [323, 0]
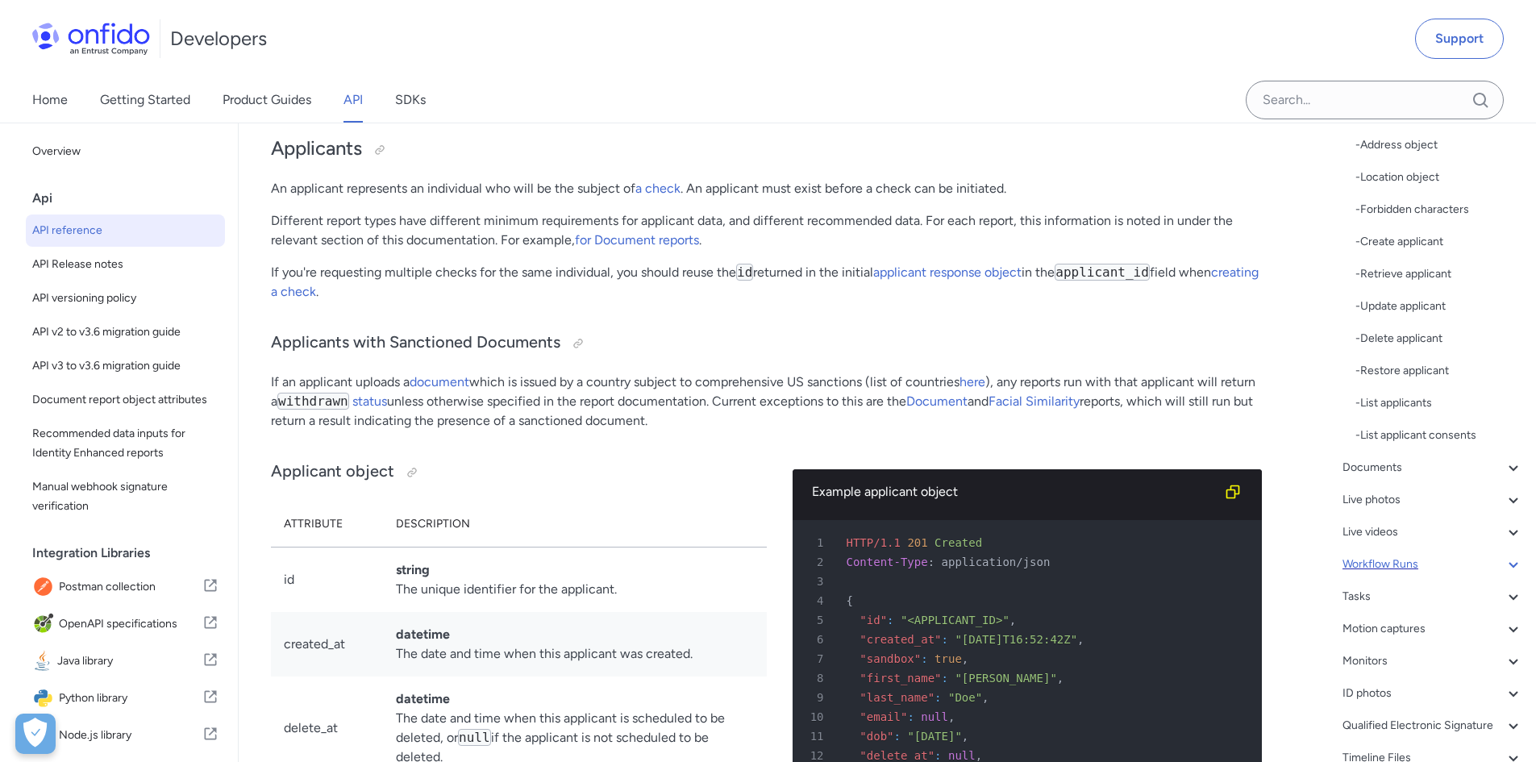
click at [1485, 563] on div "Workflow Runs" at bounding box center [1433, 564] width 181 height 19
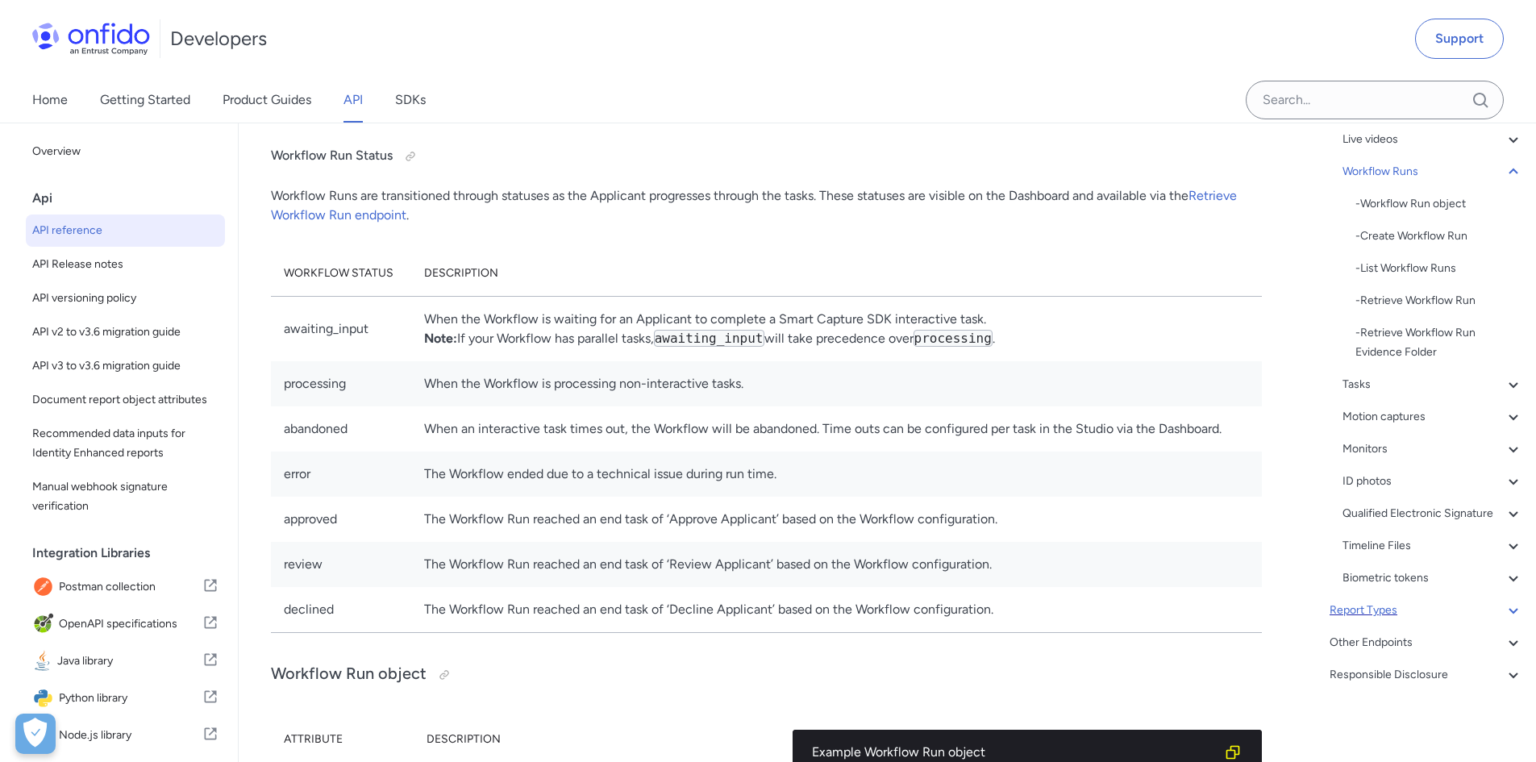
scroll to position [215, 0]
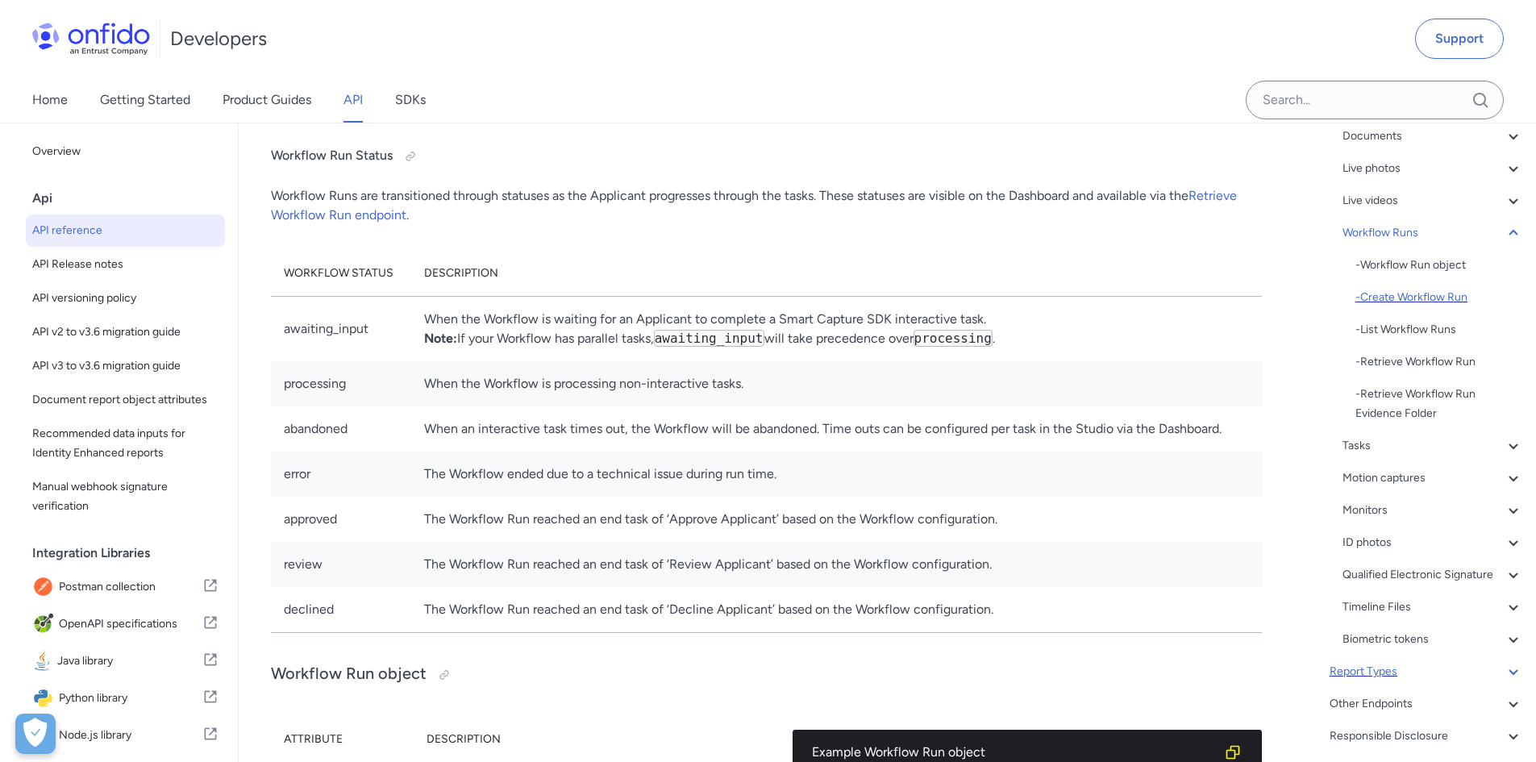
click at [1427, 300] on div "- Create Workflow Run" at bounding box center [1440, 297] width 168 height 19
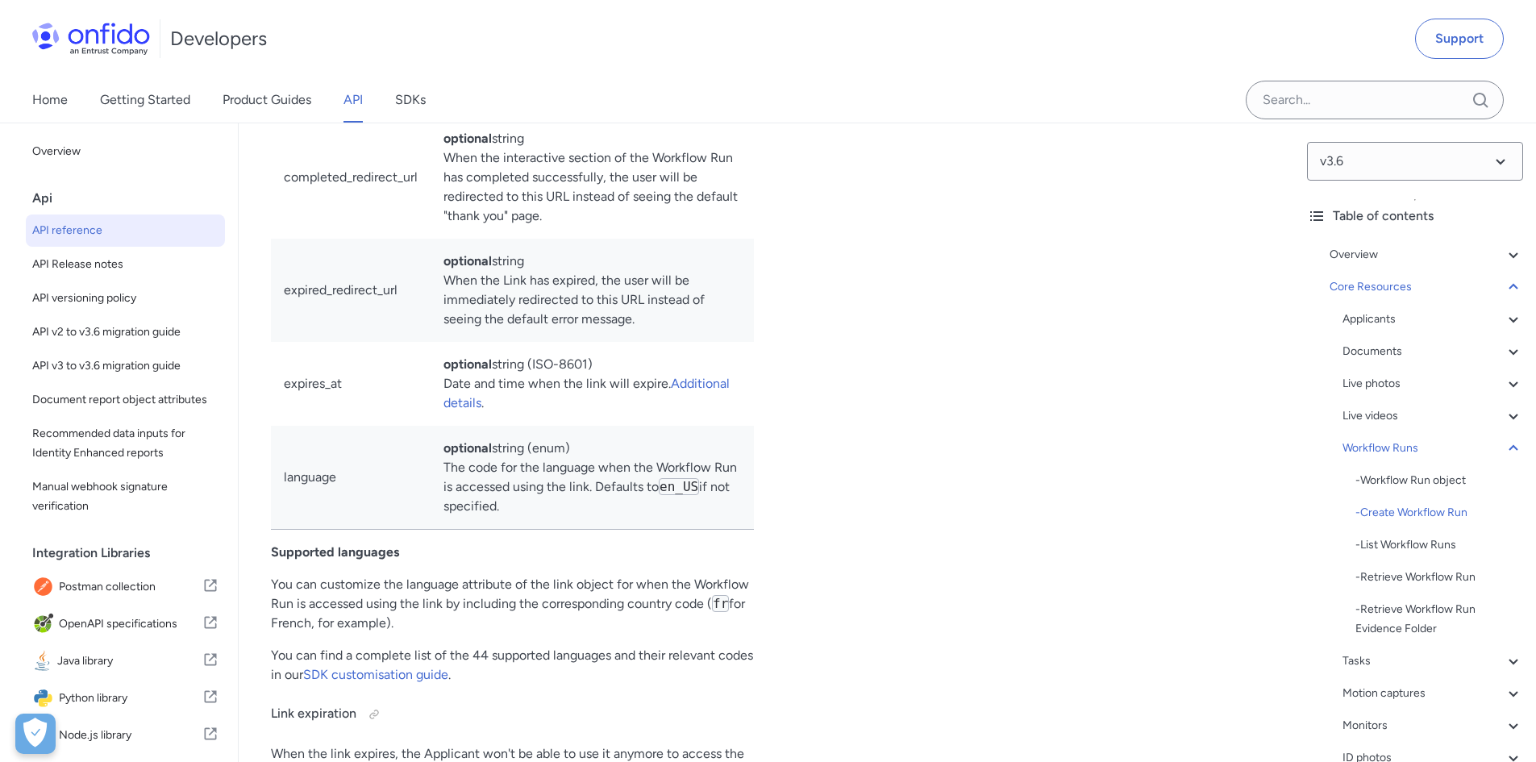
scroll to position [38919, 0]
